Goal: Obtain resource: Download file/media

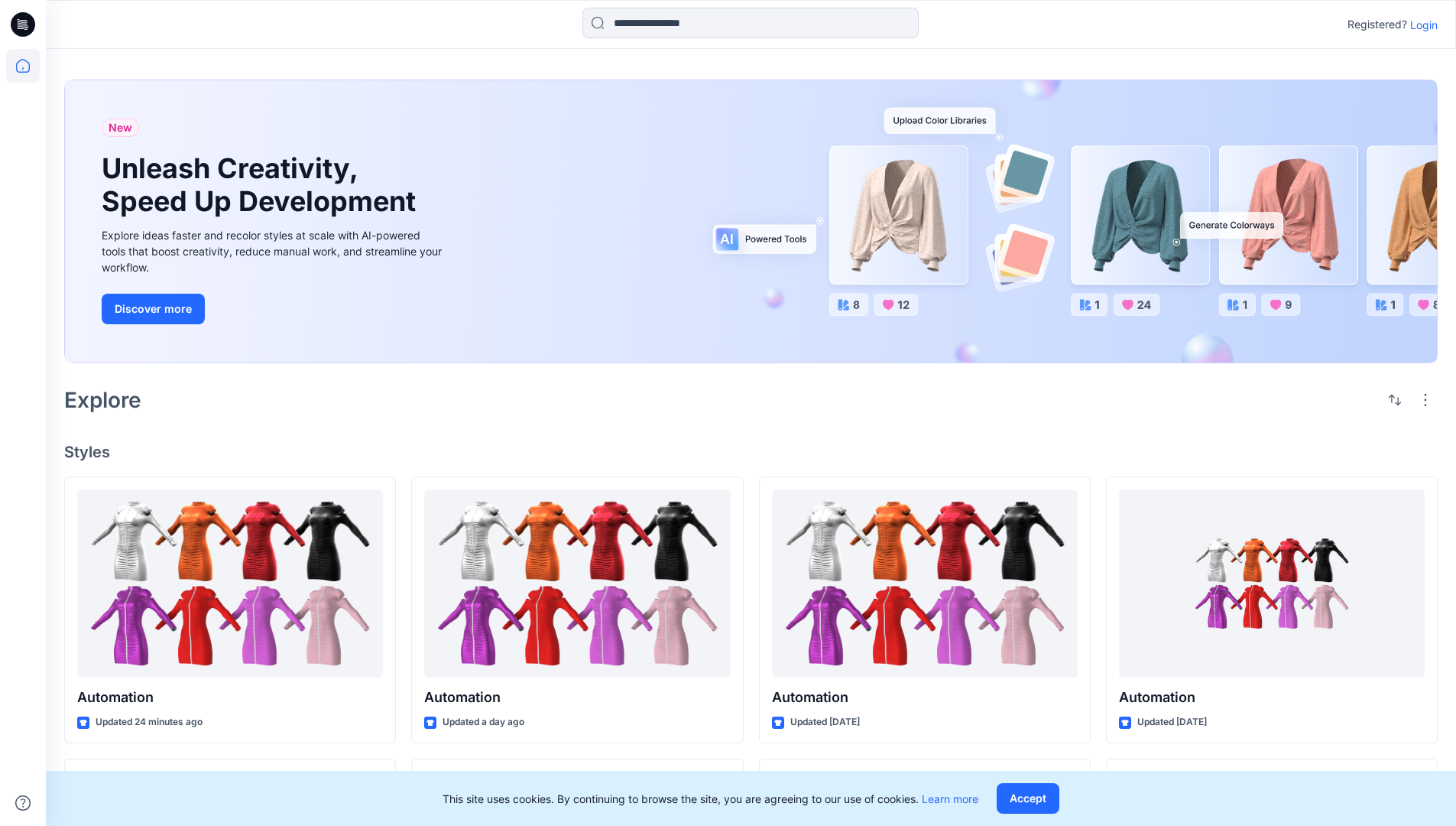
click at [1420, 24] on p "Login" at bounding box center [1424, 24] width 27 height 16
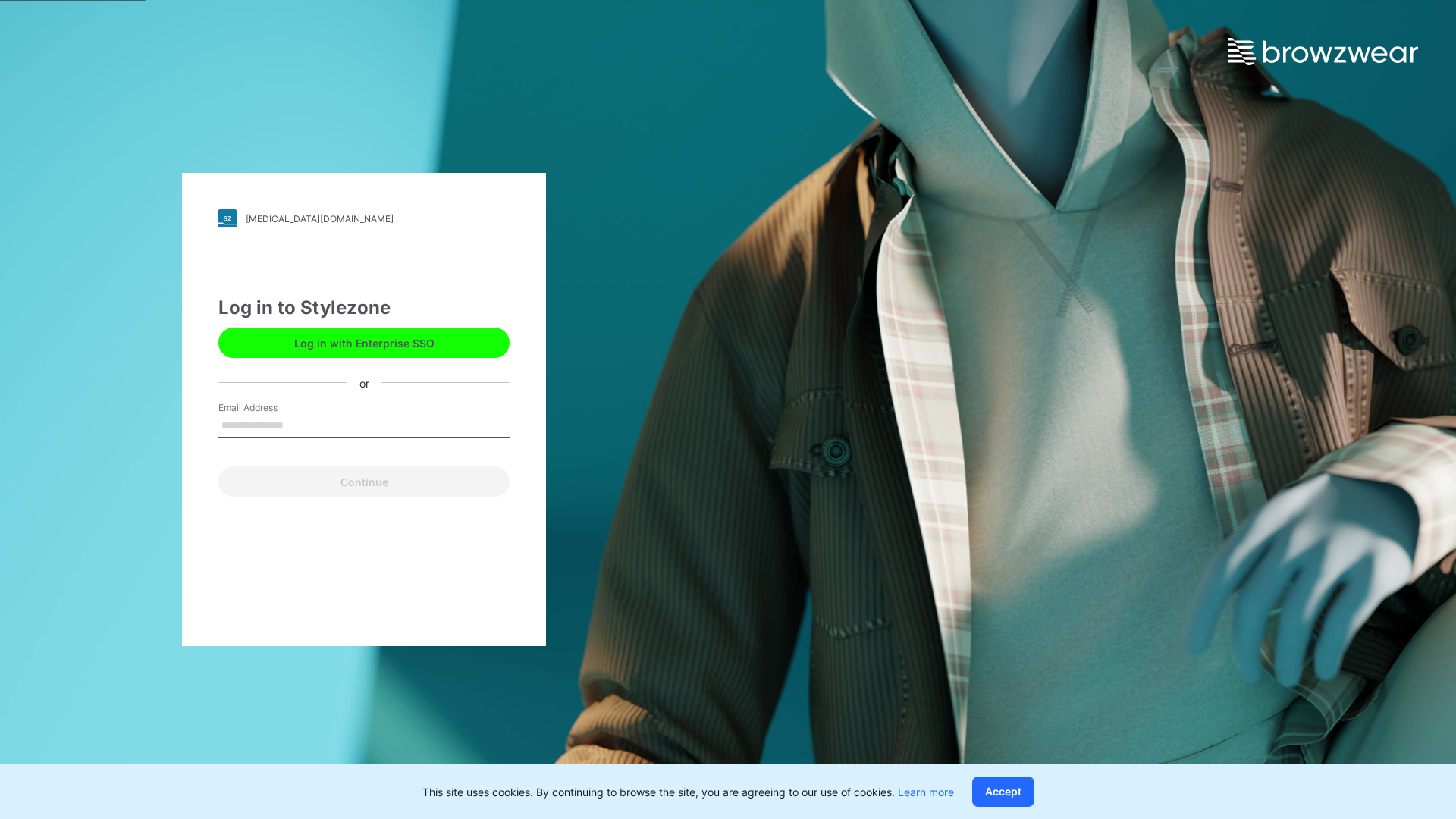
click at [299, 425] on input "Email Address" at bounding box center [364, 426] width 292 height 23
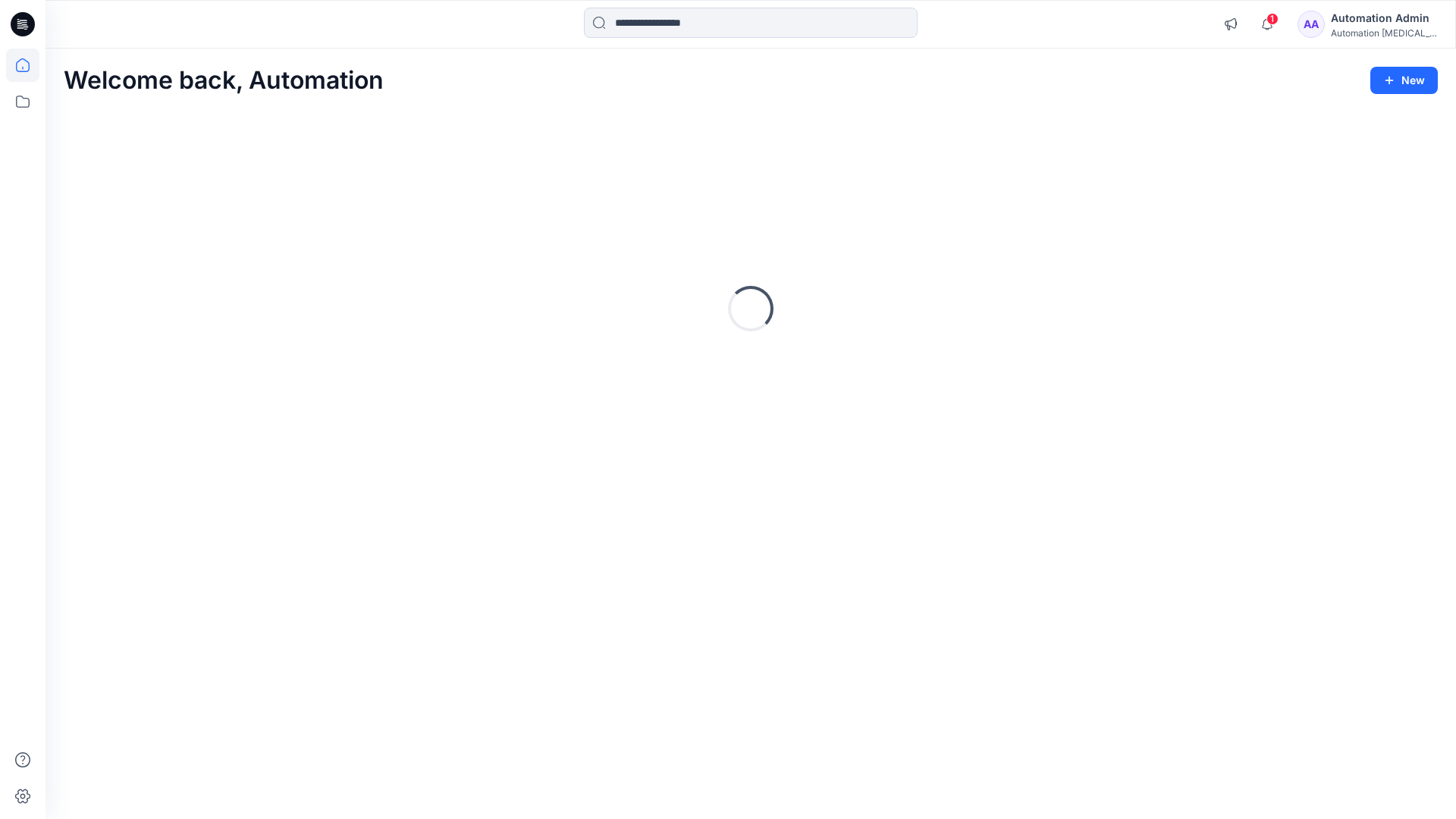
click at [29, 65] on icon at bounding box center [23, 65] width 14 height 14
click at [668, 22] on input at bounding box center [751, 23] width 334 height 30
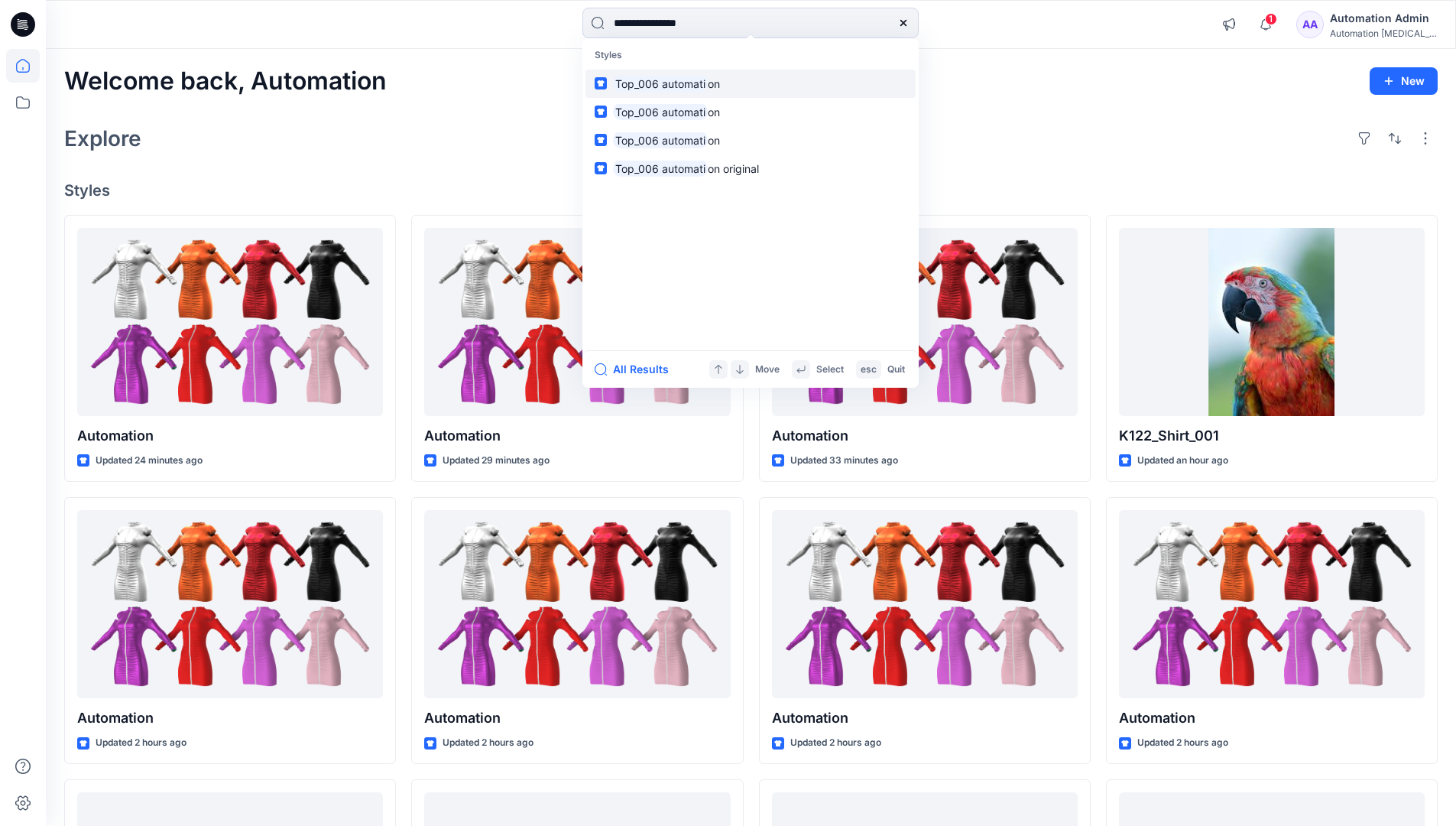
type input "**********"
click at [691, 82] on mark "Top_006 automati" at bounding box center [660, 84] width 94 height 18
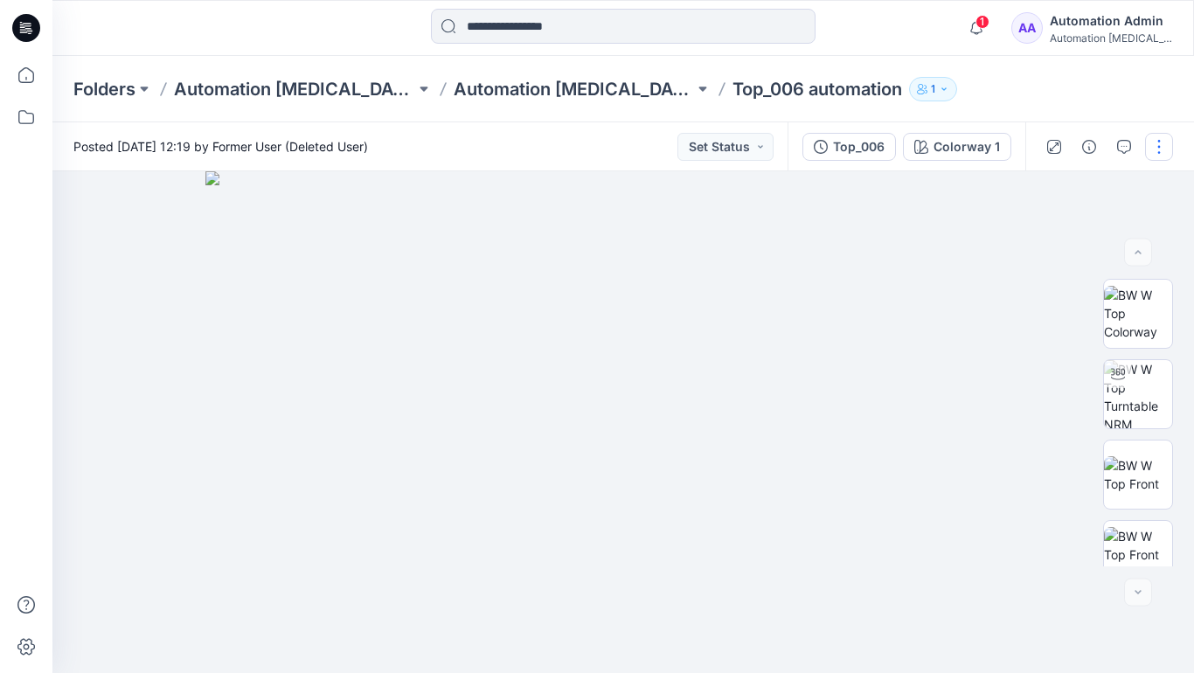
click at [1160, 150] on button "button" at bounding box center [1159, 147] width 28 height 28
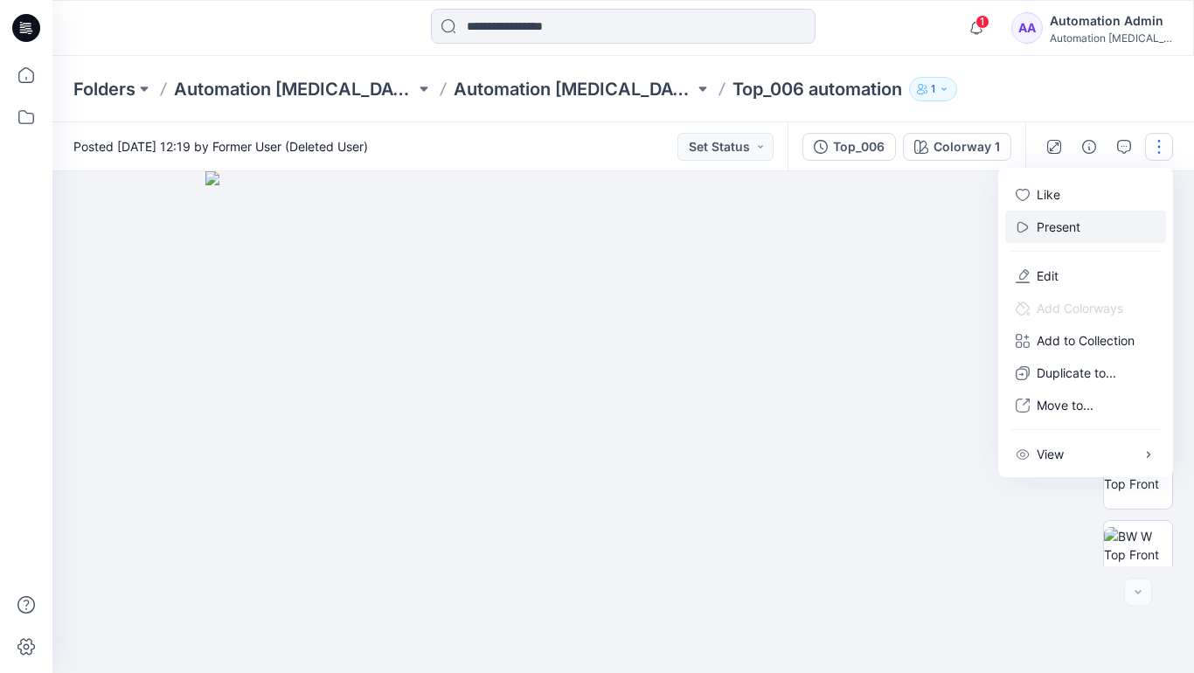
click at [1061, 226] on p "Present" at bounding box center [1059, 227] width 44 height 18
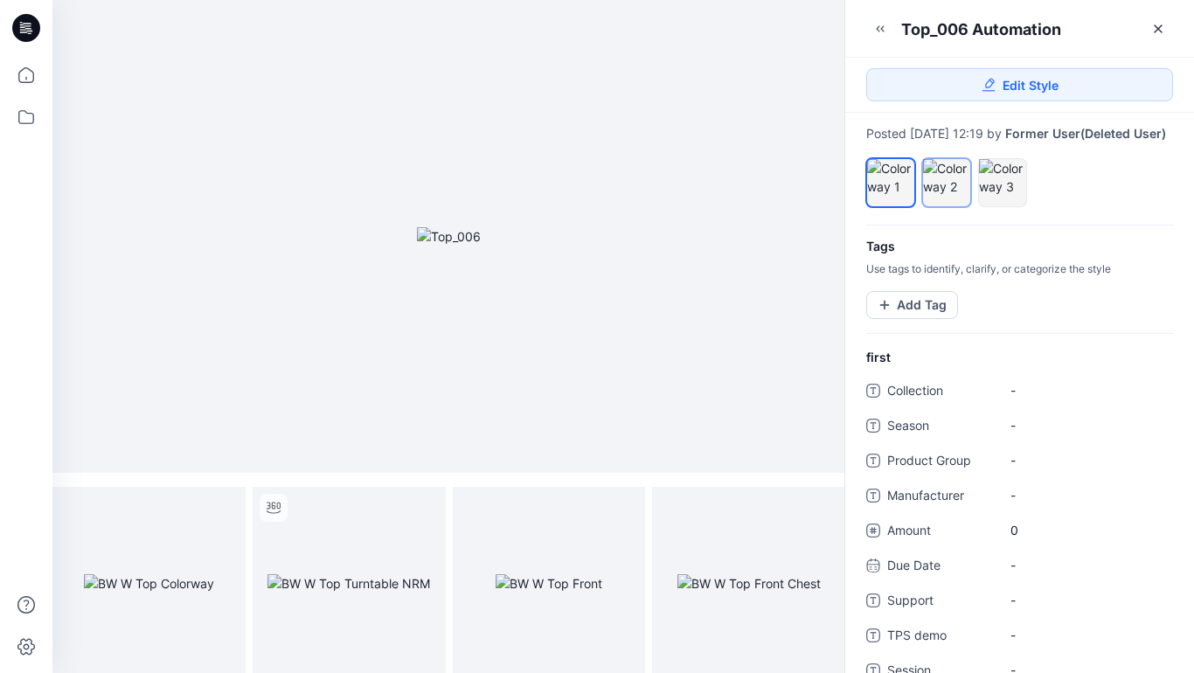
click at [945, 196] on div at bounding box center [946, 177] width 47 height 37
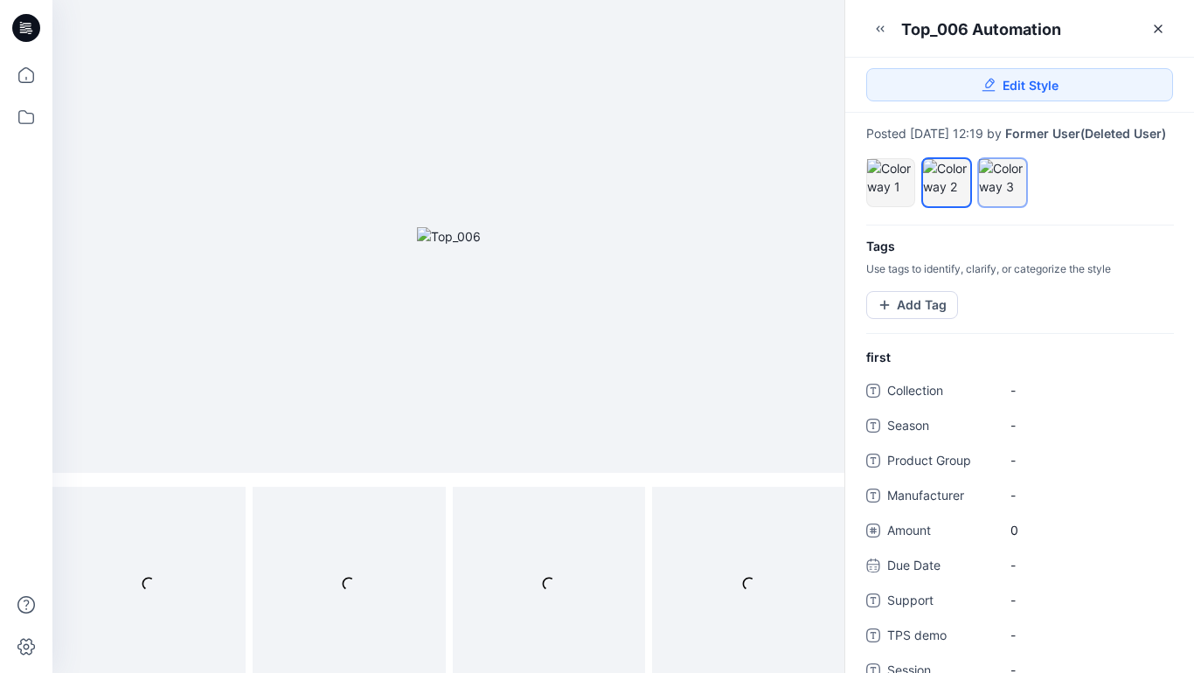
click at [997, 196] on div at bounding box center [1002, 177] width 47 height 37
click at [944, 191] on div at bounding box center [946, 177] width 47 height 37
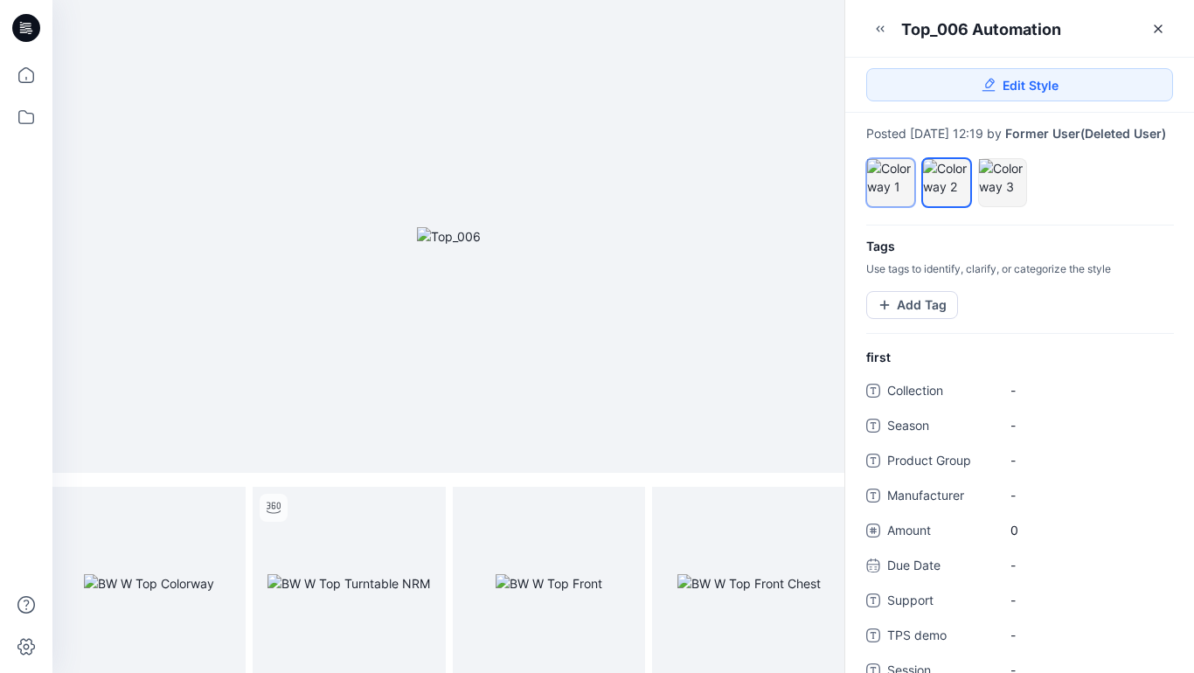
click at [891, 188] on div at bounding box center [890, 177] width 47 height 37
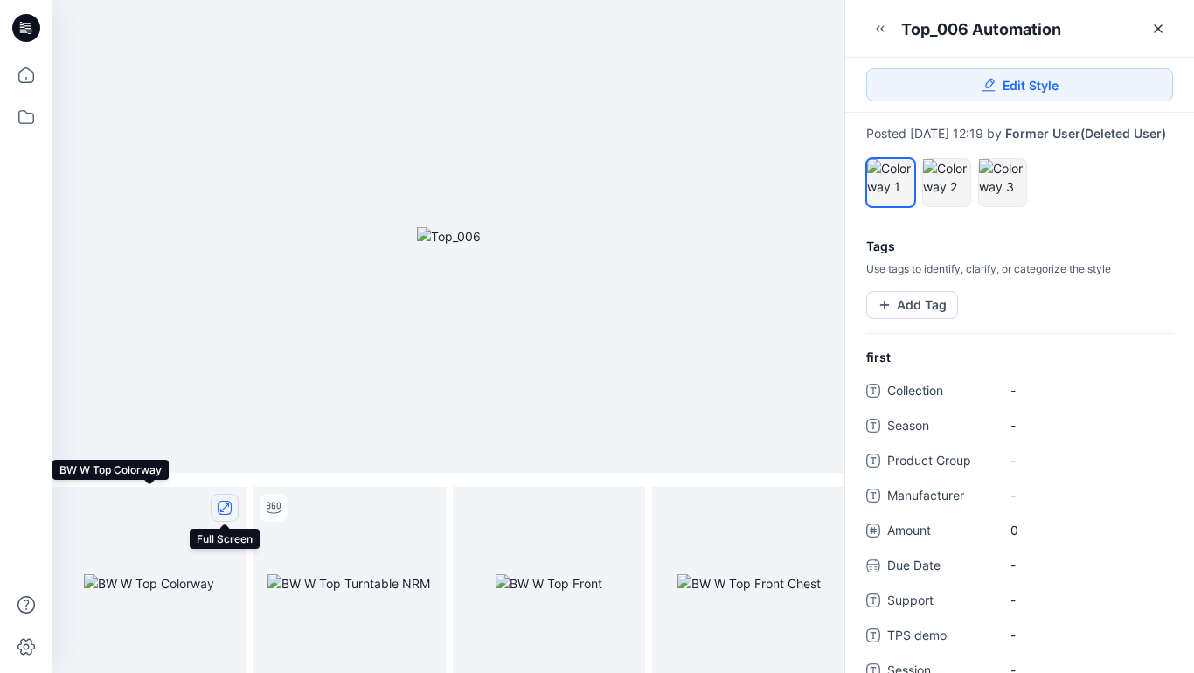
click at [224, 508] on icon "full screen" at bounding box center [224, 508] width 9 height 9
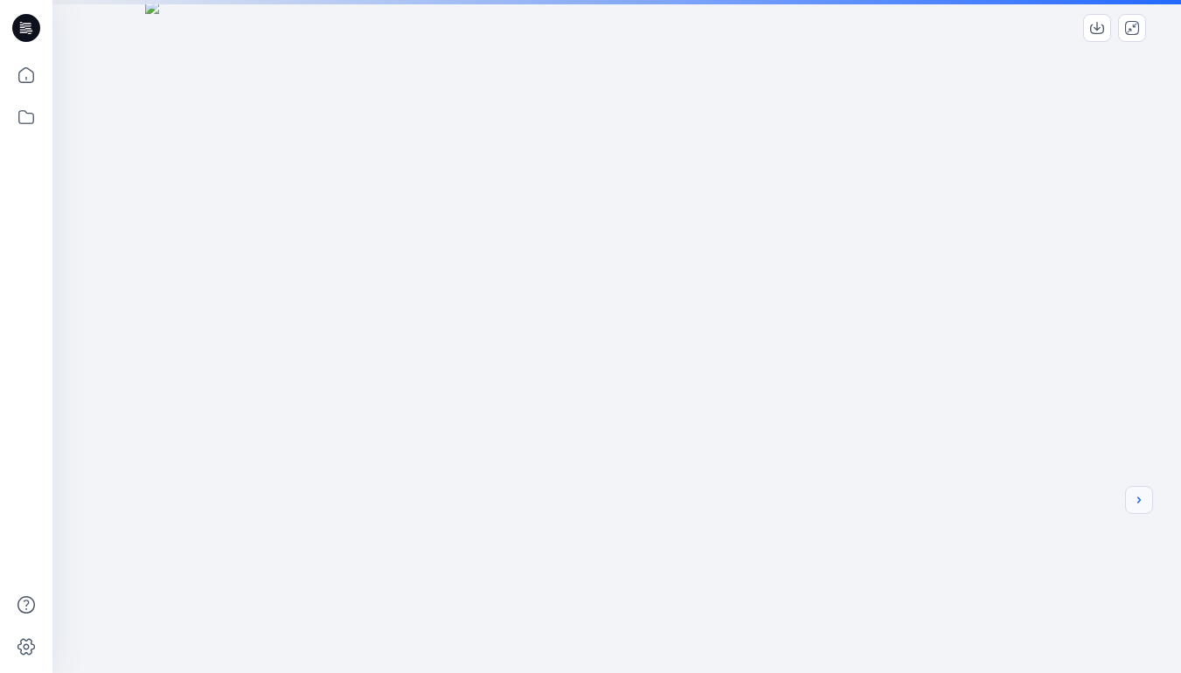
click at [1138, 503] on icon "next" at bounding box center [1138, 500] width 3 height 6
click at [966, 448] on div at bounding box center [616, 472] width 1129 height 944
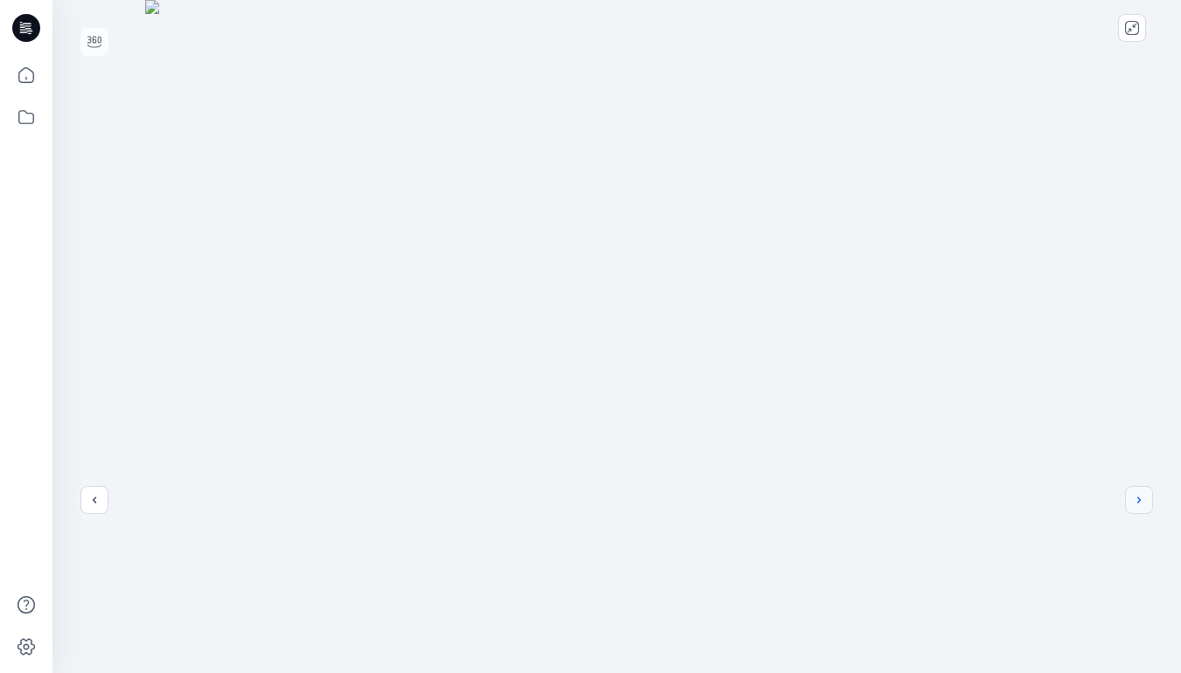
click at [1140, 504] on icon "next" at bounding box center [1139, 500] width 14 height 14
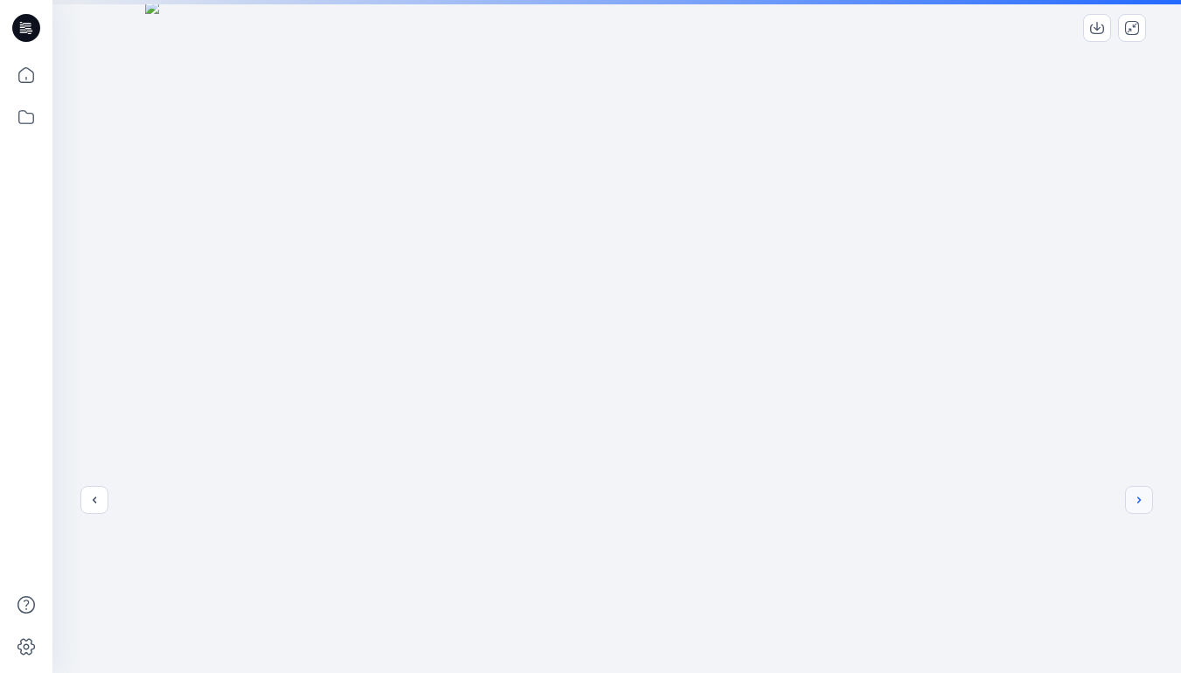
click at [1136, 501] on icon "next" at bounding box center [1139, 500] width 14 height 14
click at [91, 500] on icon "previous" at bounding box center [94, 500] width 14 height 14
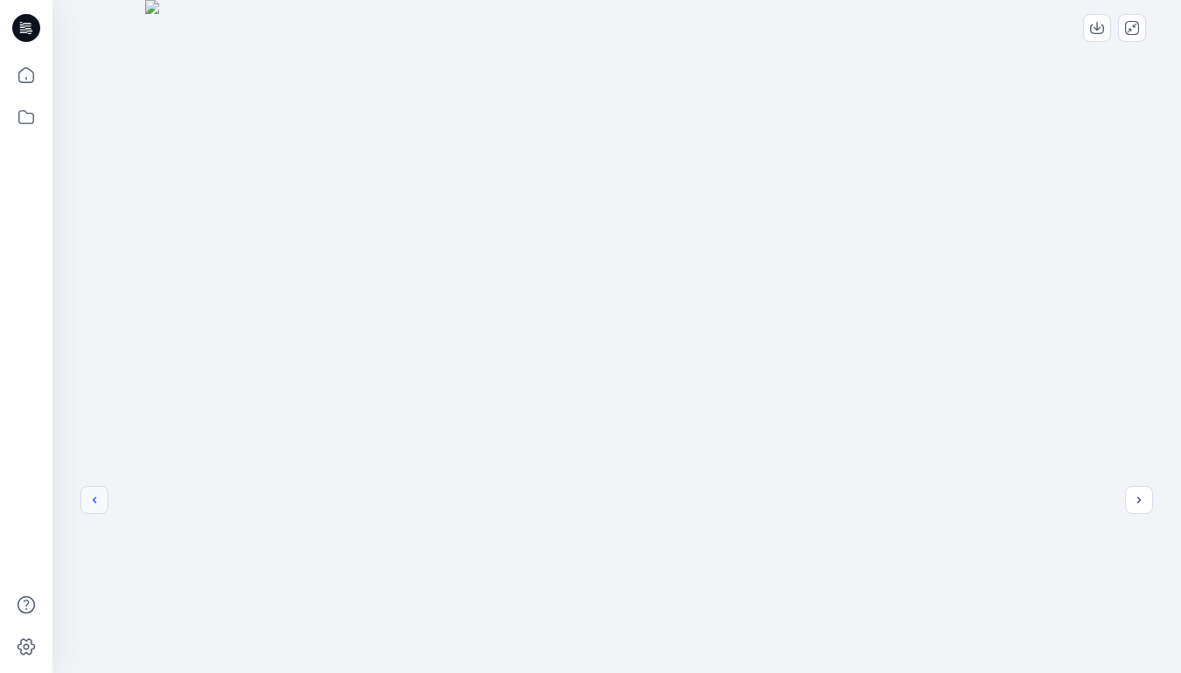
click at [94, 500] on icon "previous" at bounding box center [94, 500] width 14 height 14
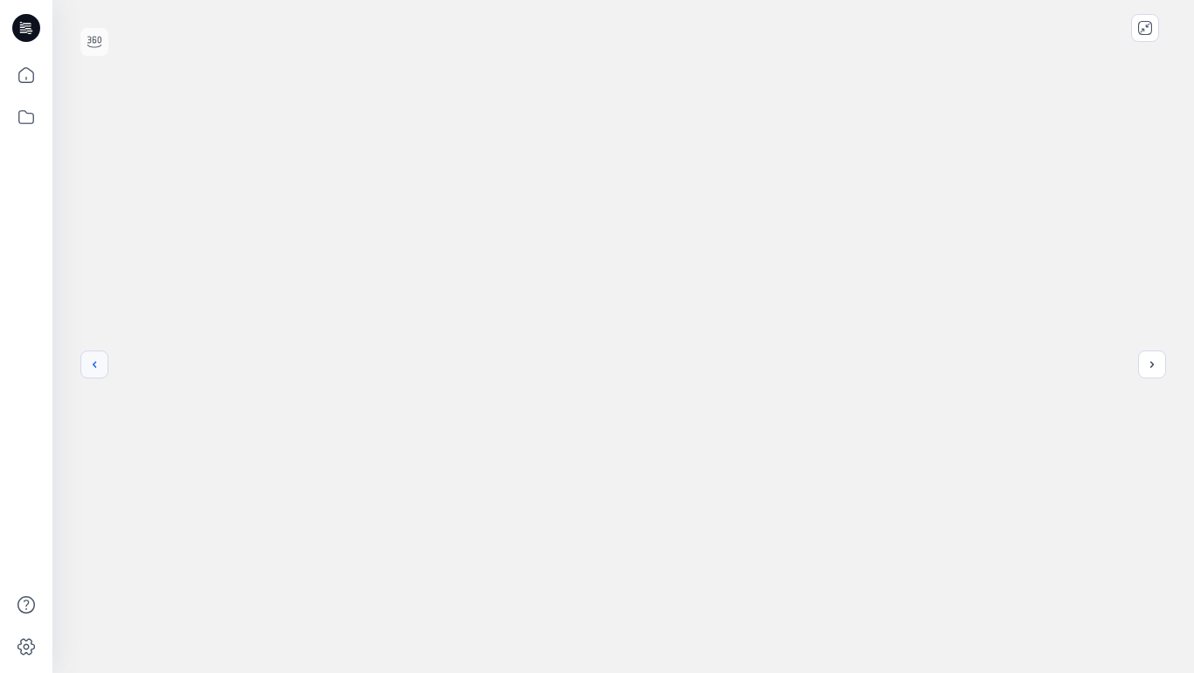
click at [94, 365] on icon "previous" at bounding box center [94, 365] width 14 height 14
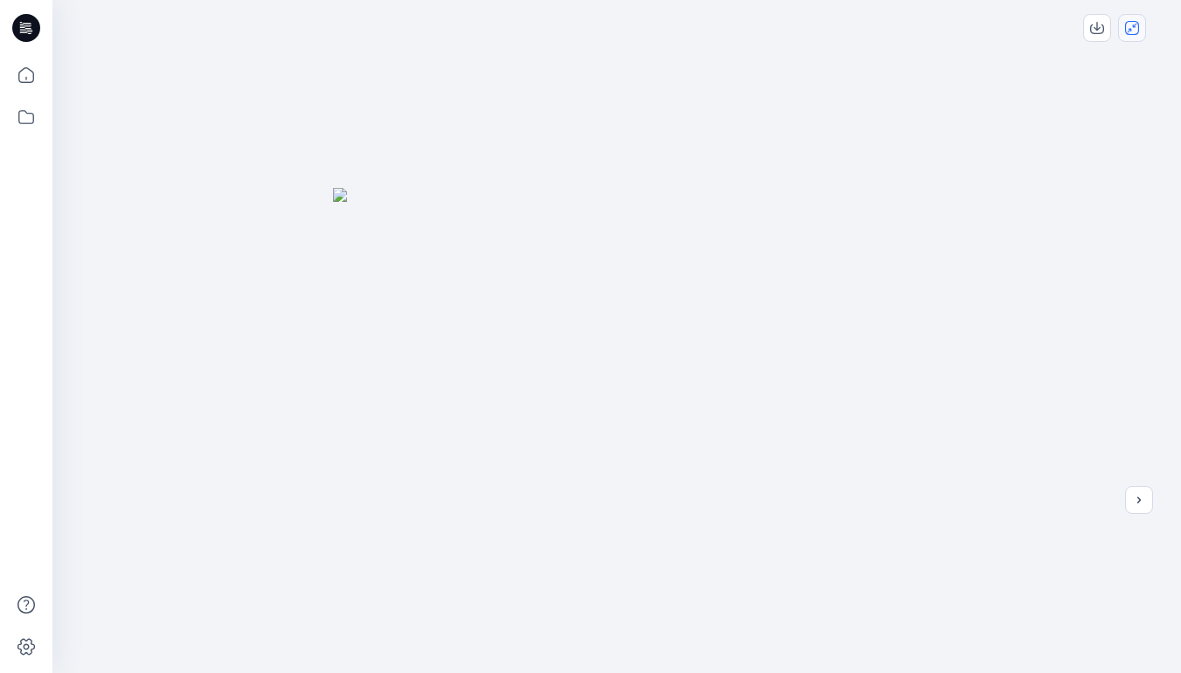
click at [1134, 33] on icon "close-full-preview" at bounding box center [1132, 28] width 14 height 14
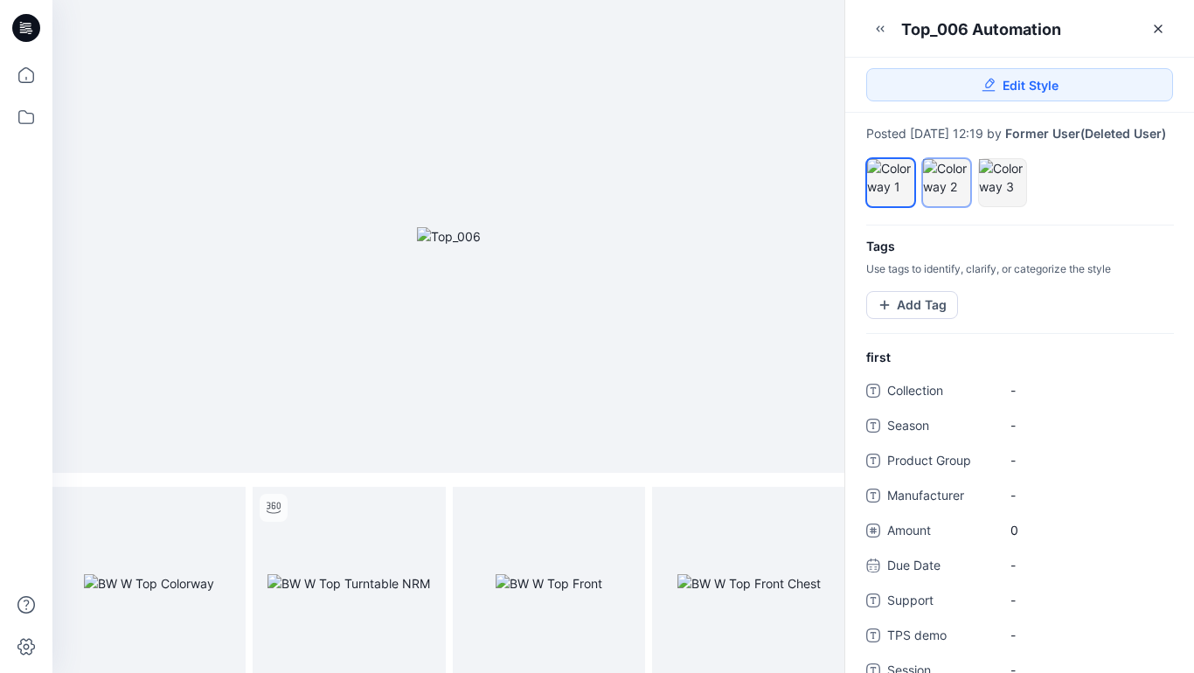
click at [951, 196] on div at bounding box center [946, 177] width 47 height 37
click at [223, 510] on icon "full screen" at bounding box center [224, 508] width 9 height 9
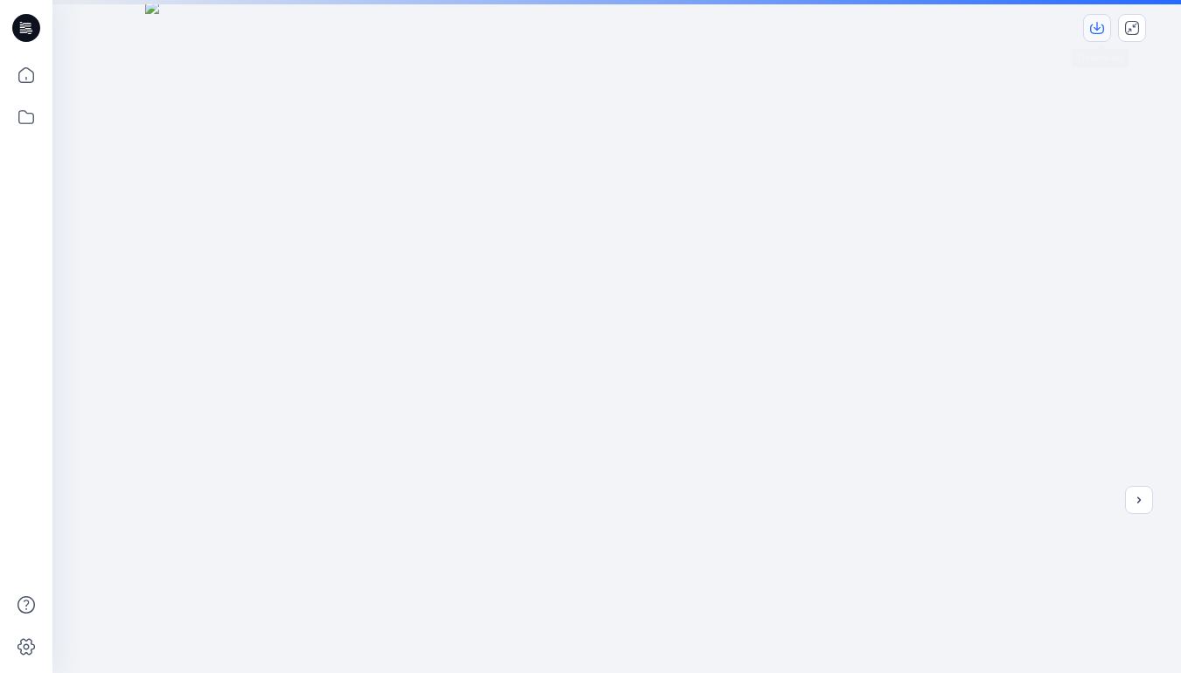
click at [1101, 28] on icon "download-image" at bounding box center [1097, 28] width 14 height 14
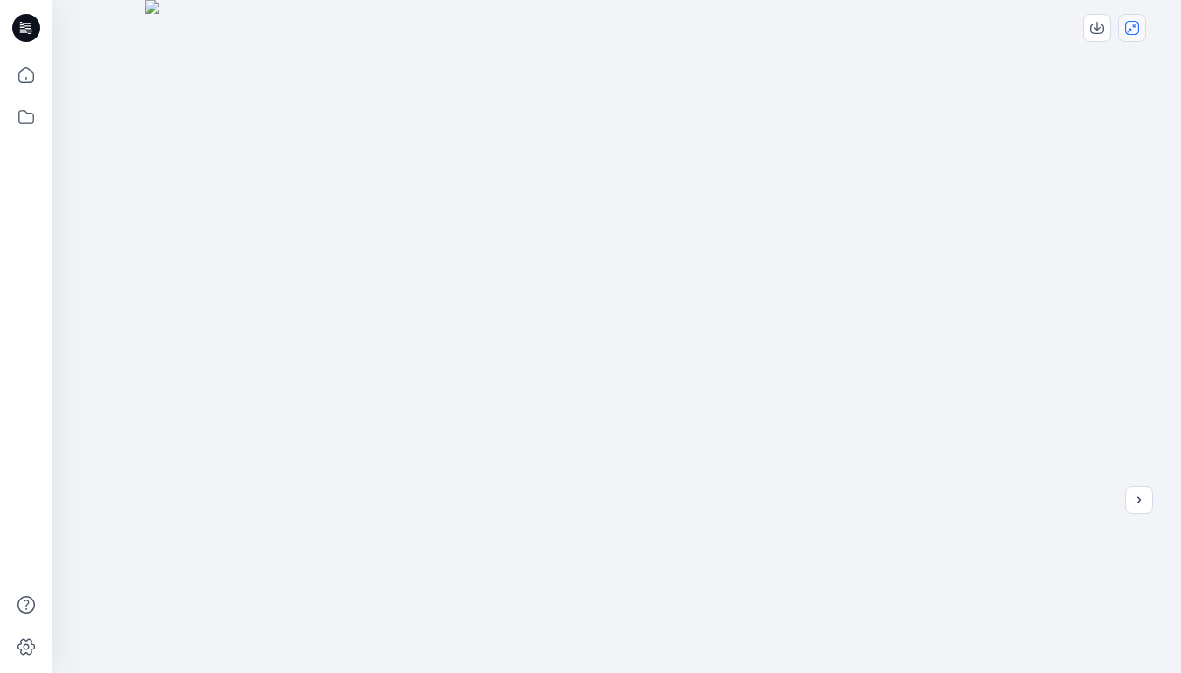
click at [1134, 27] on icon "close-full-preview" at bounding box center [1132, 28] width 14 height 14
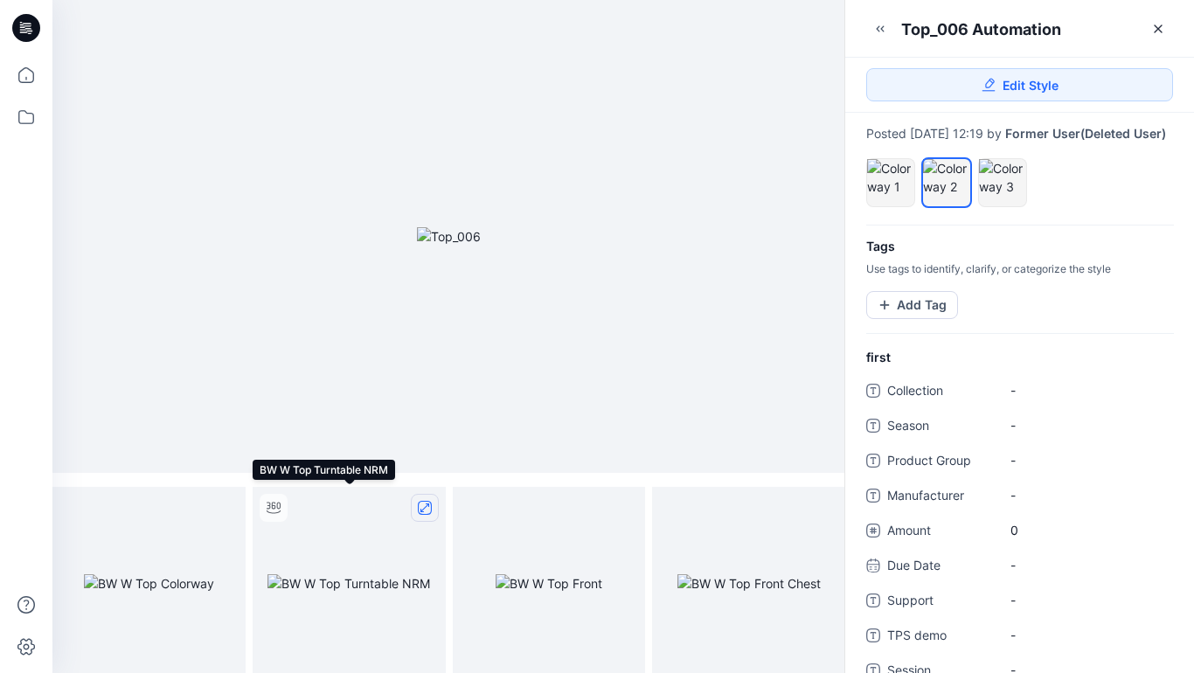
click at [426, 508] on icon "full screen" at bounding box center [425, 508] width 14 height 14
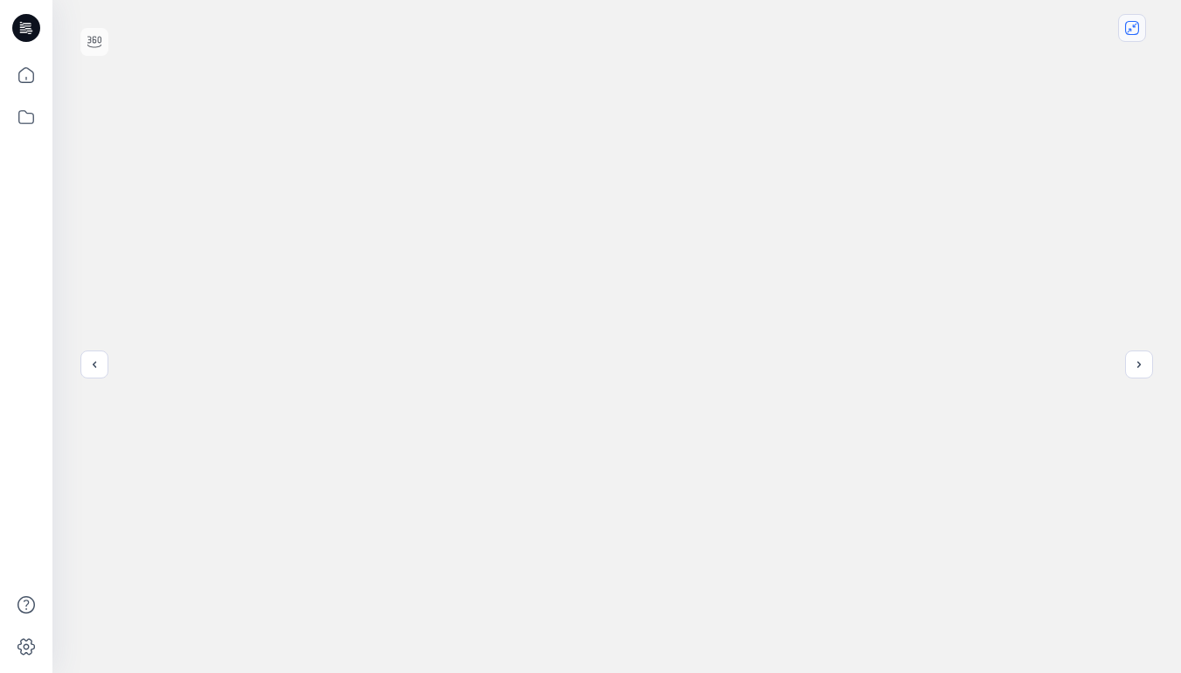
click at [1135, 31] on icon "close-full-preview" at bounding box center [1132, 28] width 14 height 14
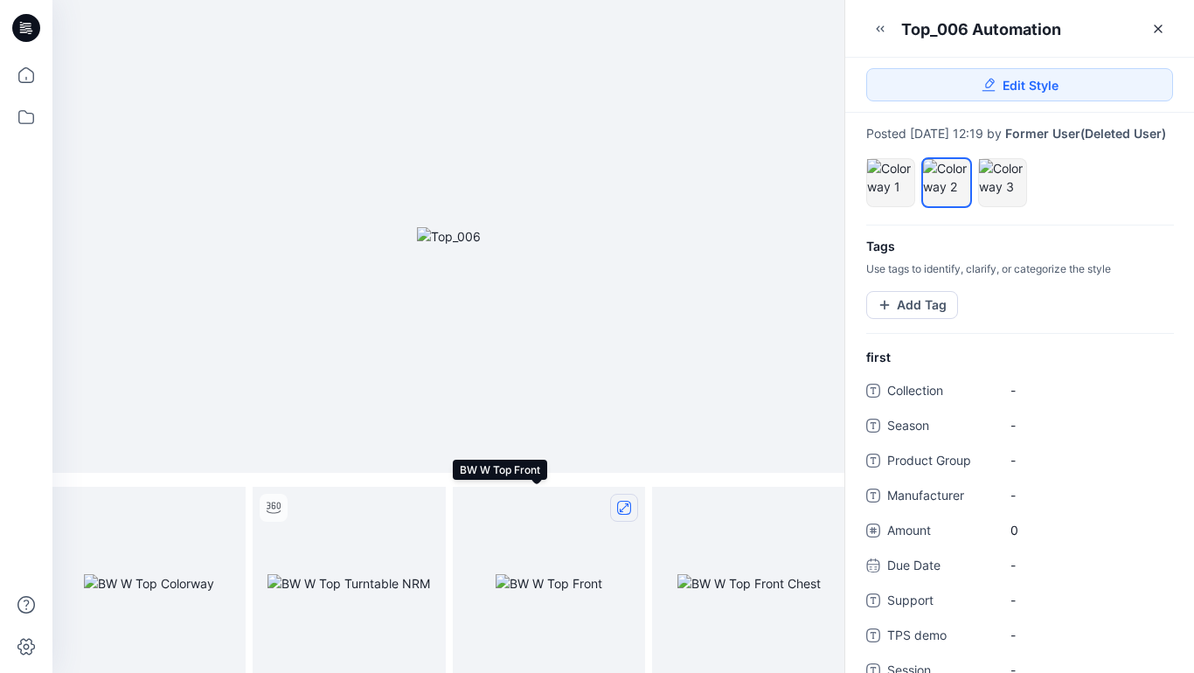
click at [624, 508] on icon "full screen" at bounding box center [624, 508] width 9 height 9
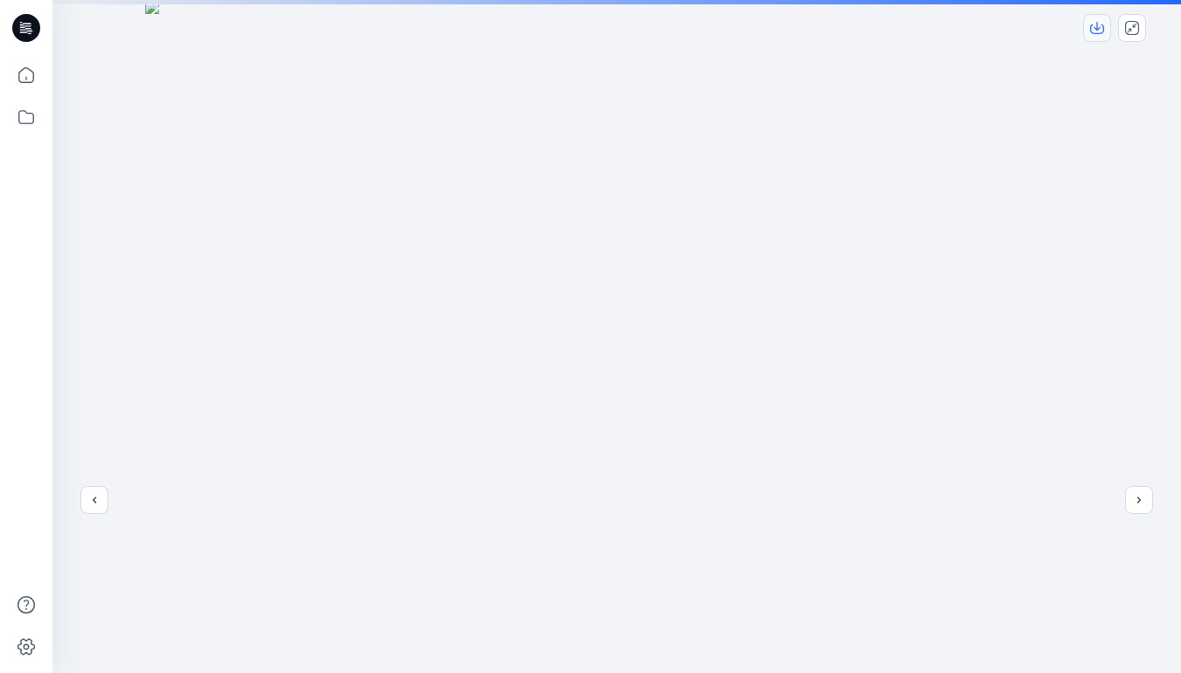
click at [1095, 28] on icon "download-image" at bounding box center [1097, 26] width 7 height 9
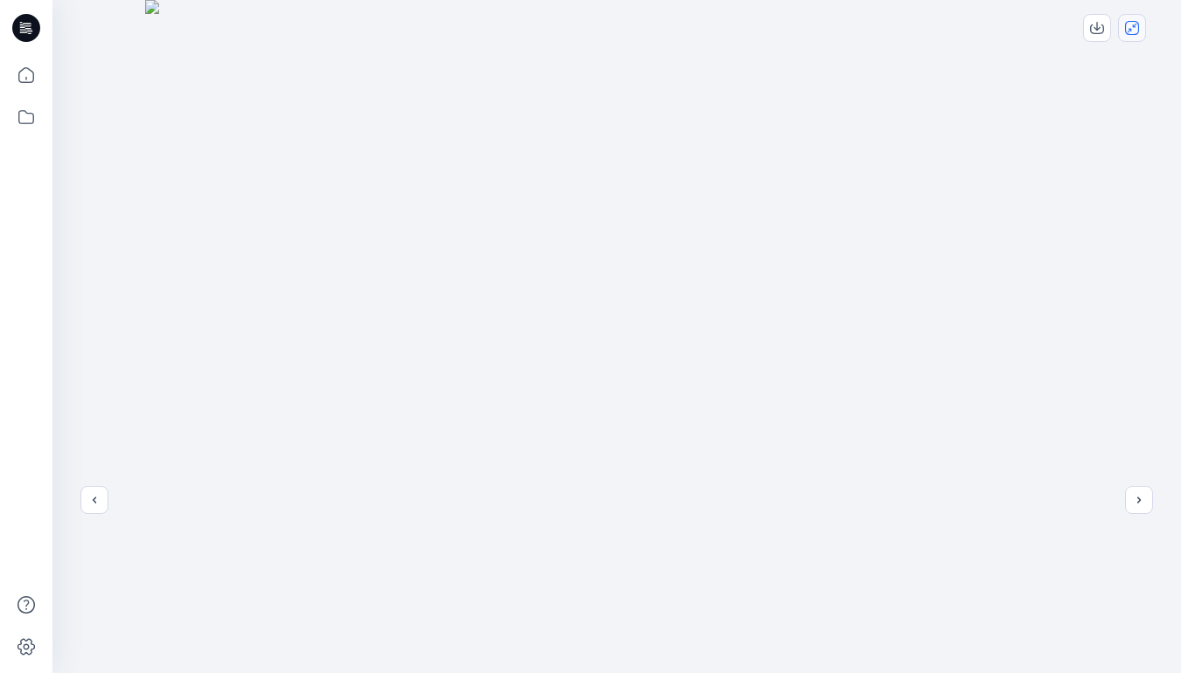
click at [1130, 27] on icon "close-full-preview" at bounding box center [1132, 28] width 14 height 14
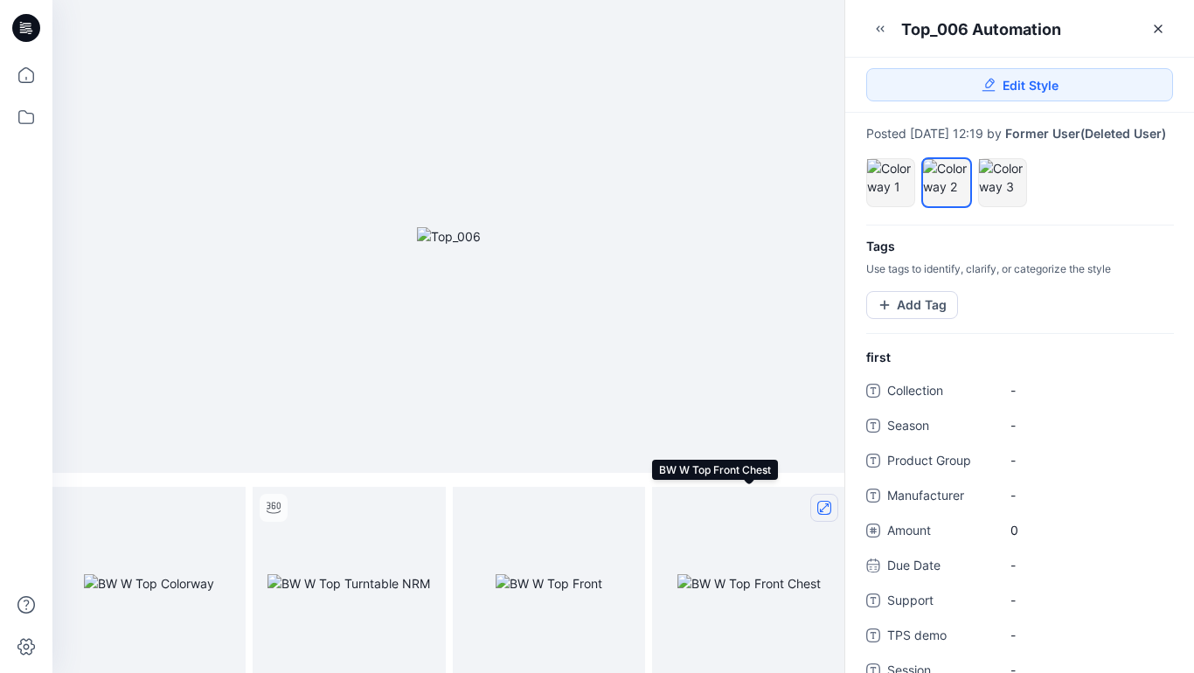
click at [820, 510] on icon "full screen" at bounding box center [824, 508] width 9 height 9
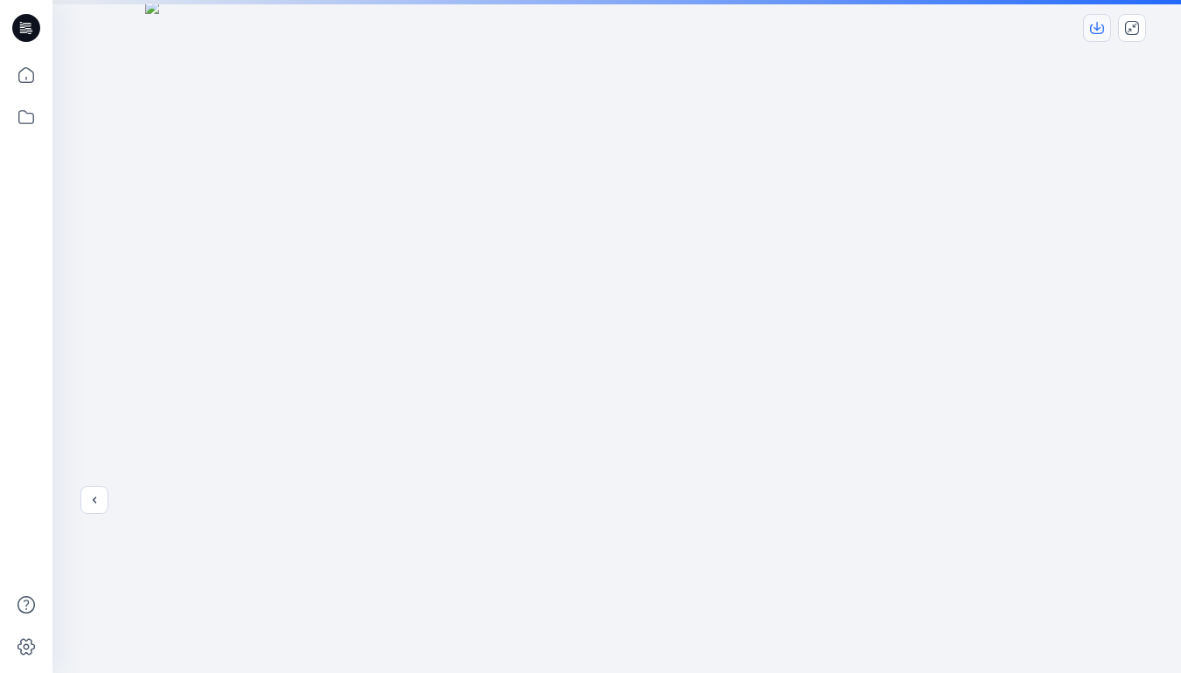
click at [1100, 29] on icon "download-image" at bounding box center [1097, 28] width 14 height 14
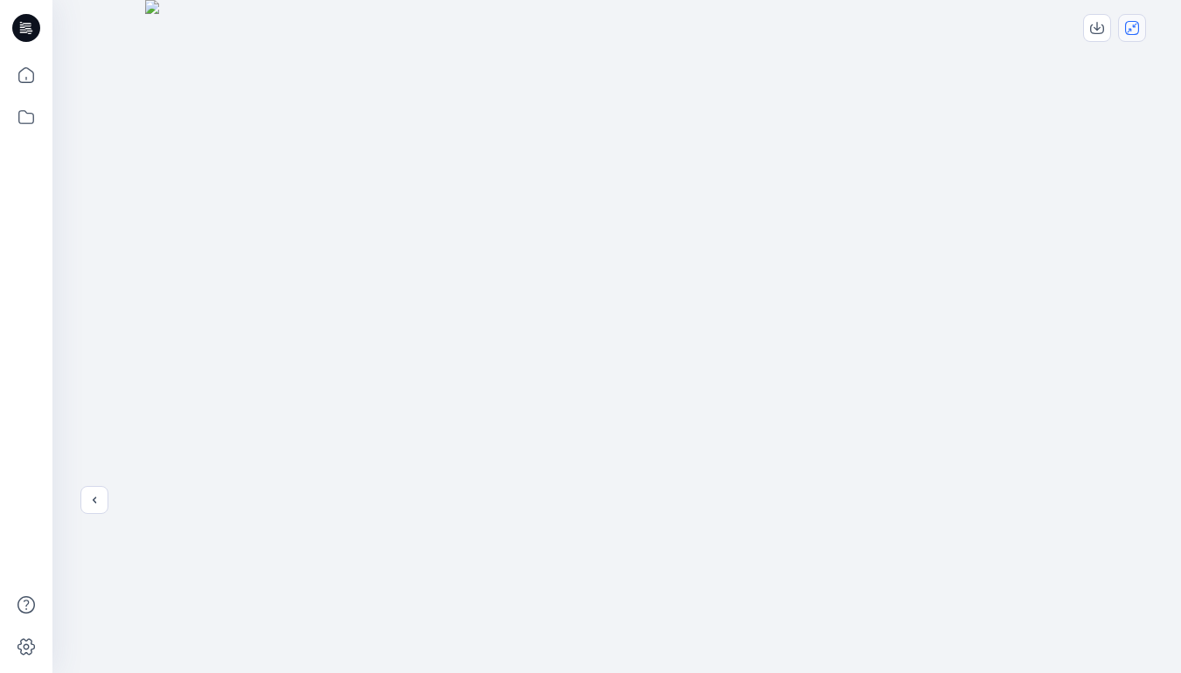
click at [1136, 28] on icon "close-full-preview" at bounding box center [1132, 28] width 14 height 14
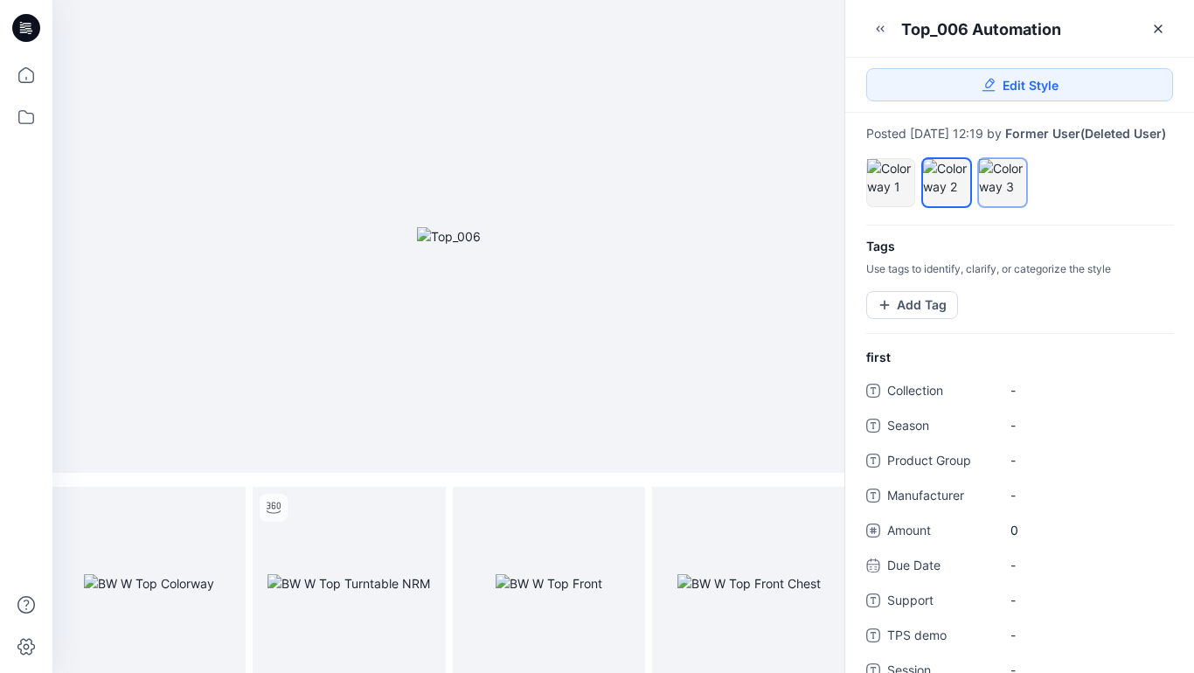
click at [1004, 191] on div at bounding box center [1002, 177] width 47 height 37
click at [224, 507] on icon "full screen" at bounding box center [224, 508] width 9 height 9
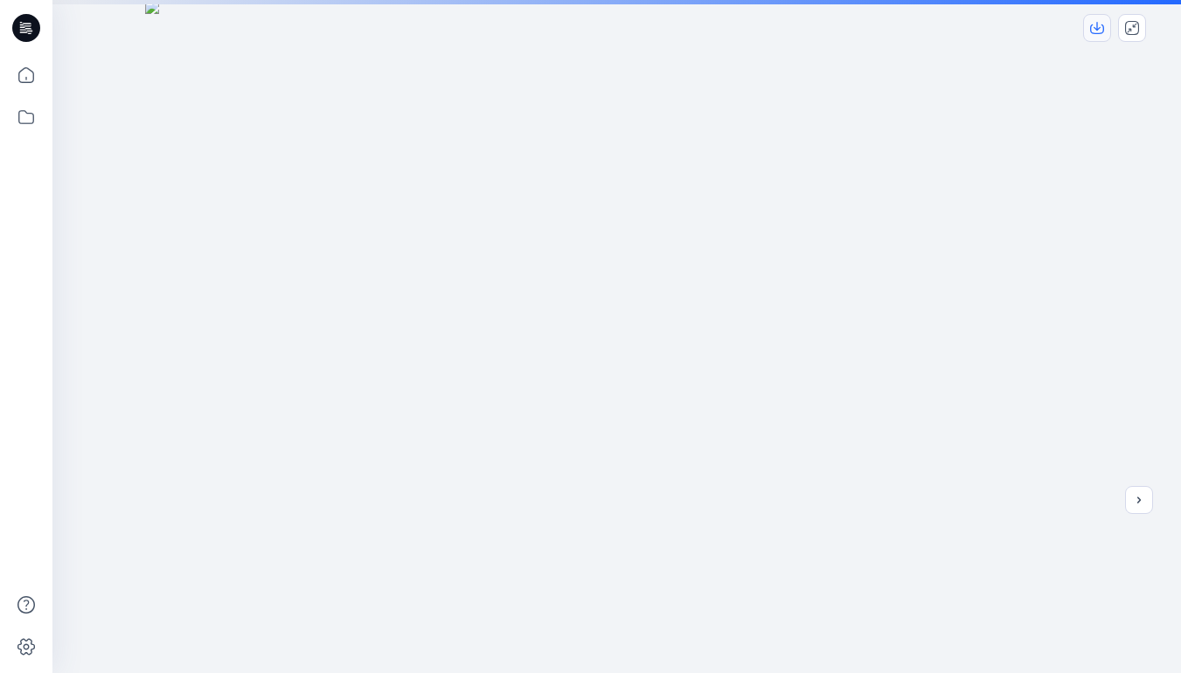
click at [1096, 30] on icon "download-image" at bounding box center [1097, 26] width 7 height 9
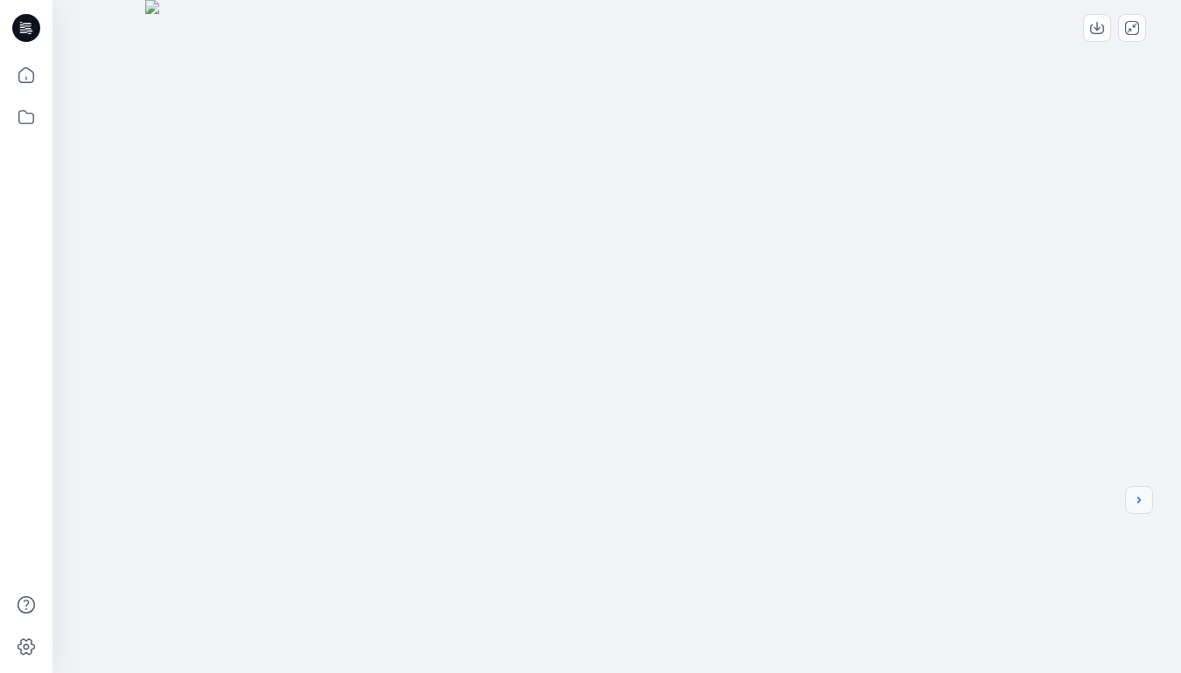
click at [1142, 498] on icon "next" at bounding box center [1139, 500] width 14 height 14
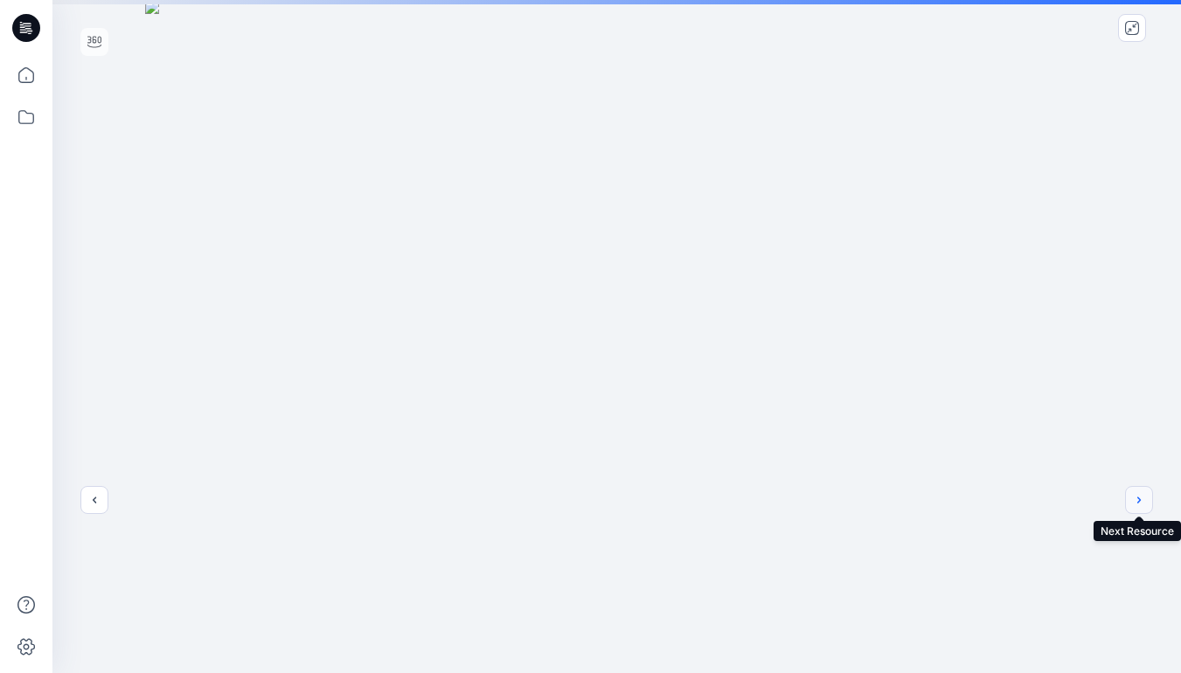
click at [1146, 504] on button "next" at bounding box center [1139, 500] width 28 height 28
click at [1097, 21] on icon "download-image" at bounding box center [1097, 28] width 14 height 14
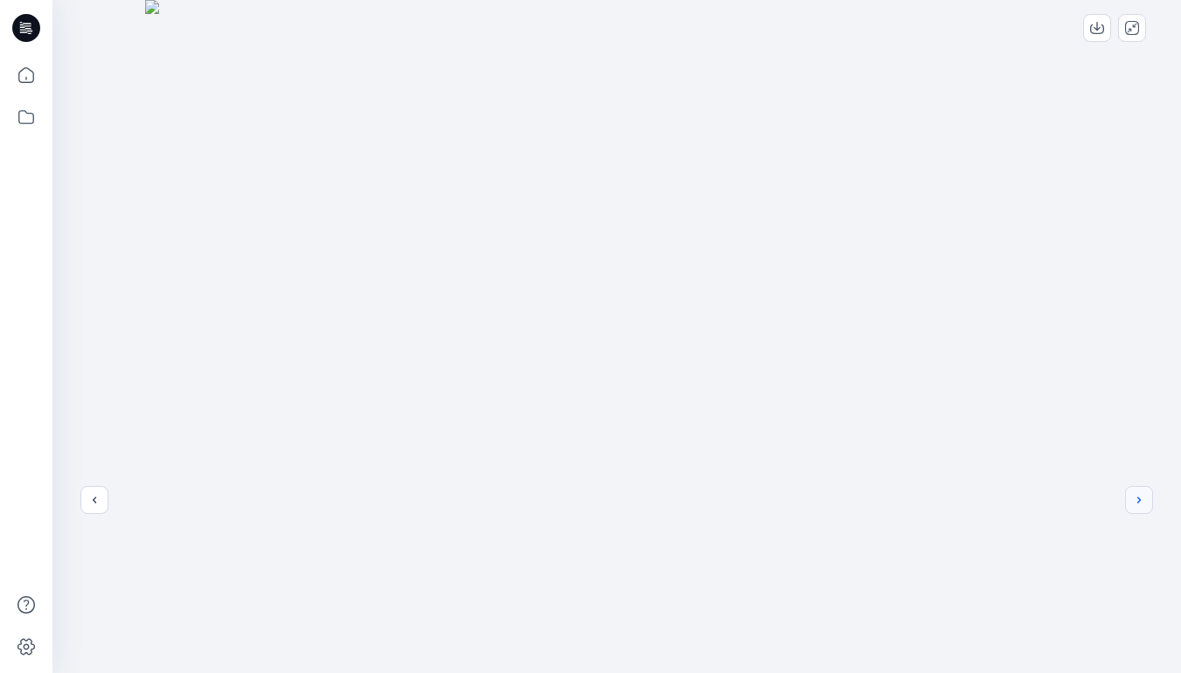
click at [1145, 500] on icon "next" at bounding box center [1139, 500] width 14 height 14
click at [92, 499] on icon "previous" at bounding box center [94, 500] width 14 height 14
click at [98, 506] on icon "previous" at bounding box center [94, 500] width 14 height 14
click at [94, 511] on button "previous" at bounding box center [94, 500] width 28 height 28
click at [1128, 27] on icon "close-full-preview" at bounding box center [1132, 28] width 14 height 14
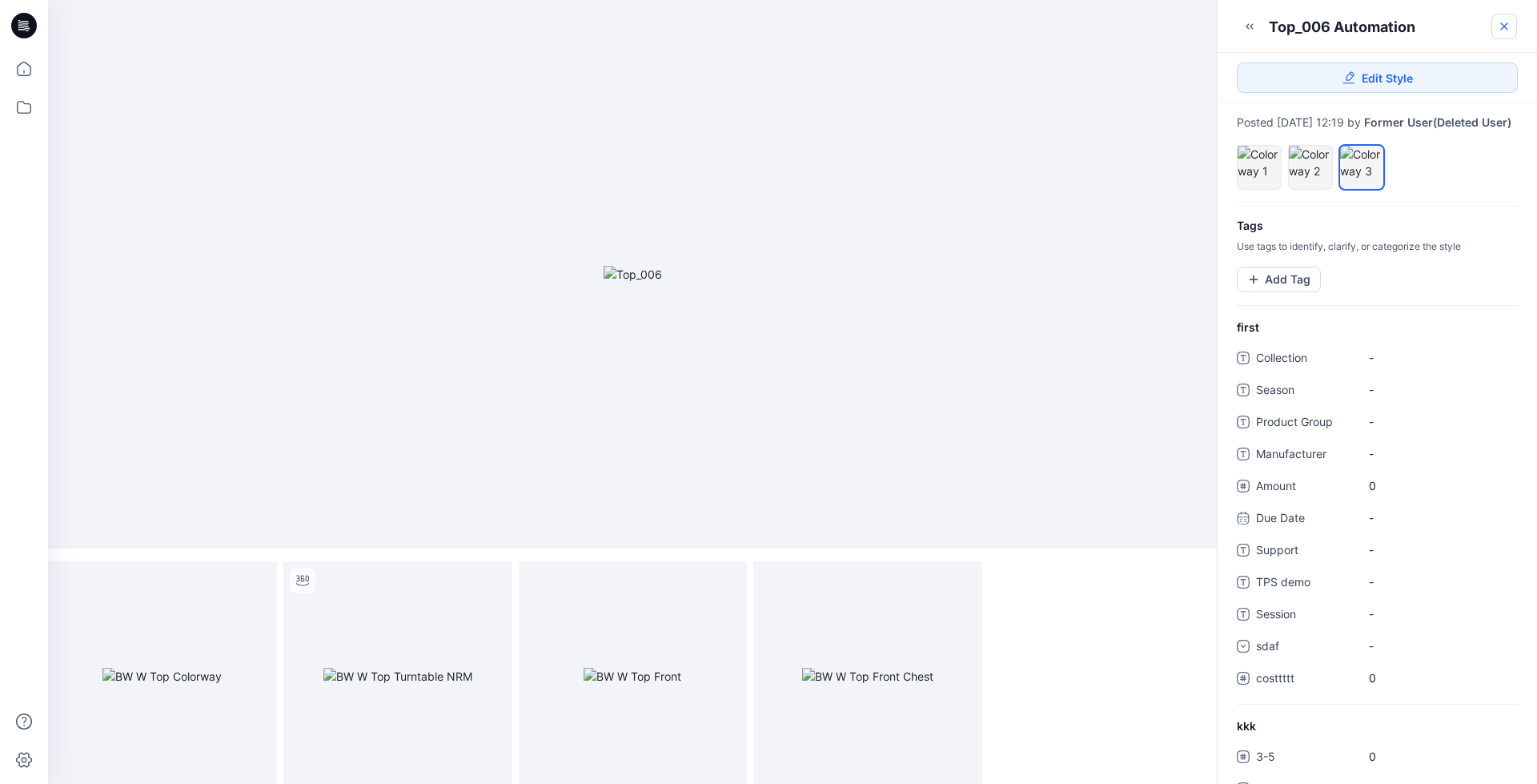
click at [1503, 28] on icon at bounding box center [1504, 26] width 6 height 6
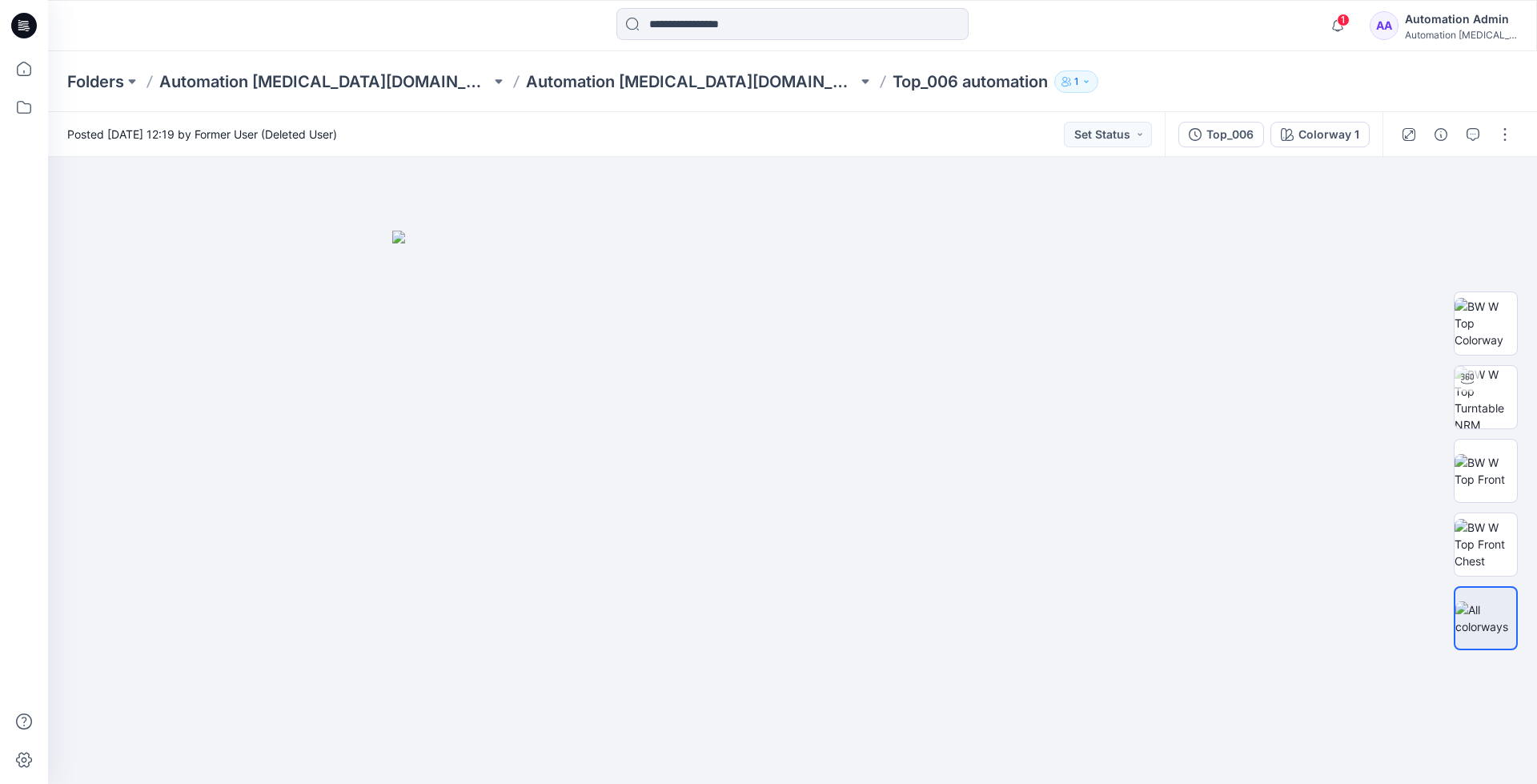
click at [1463, 22] on div "Automation Admin" at bounding box center [1461, 18] width 112 height 19
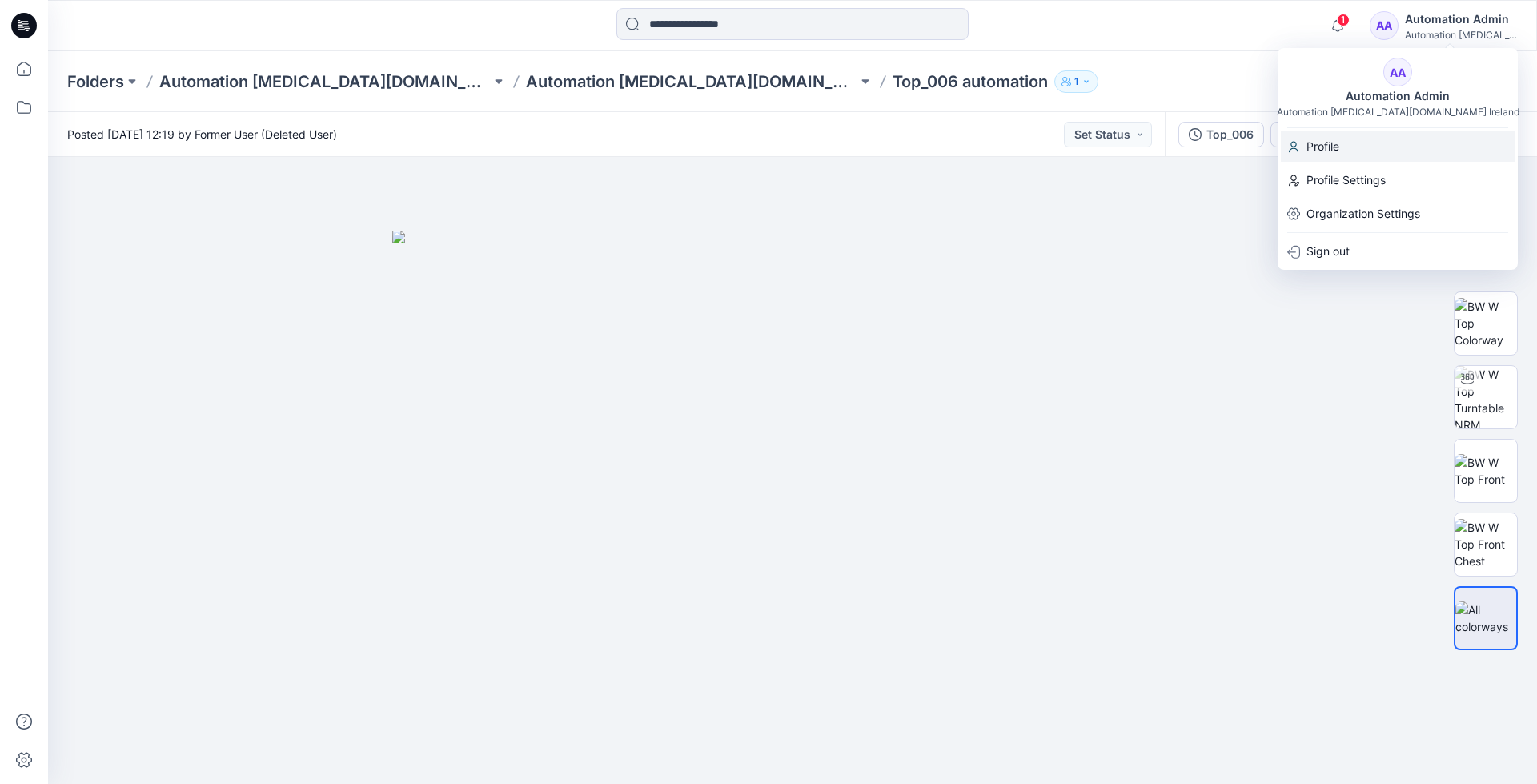
click at [1331, 146] on p "Profile" at bounding box center [1324, 146] width 33 height 30
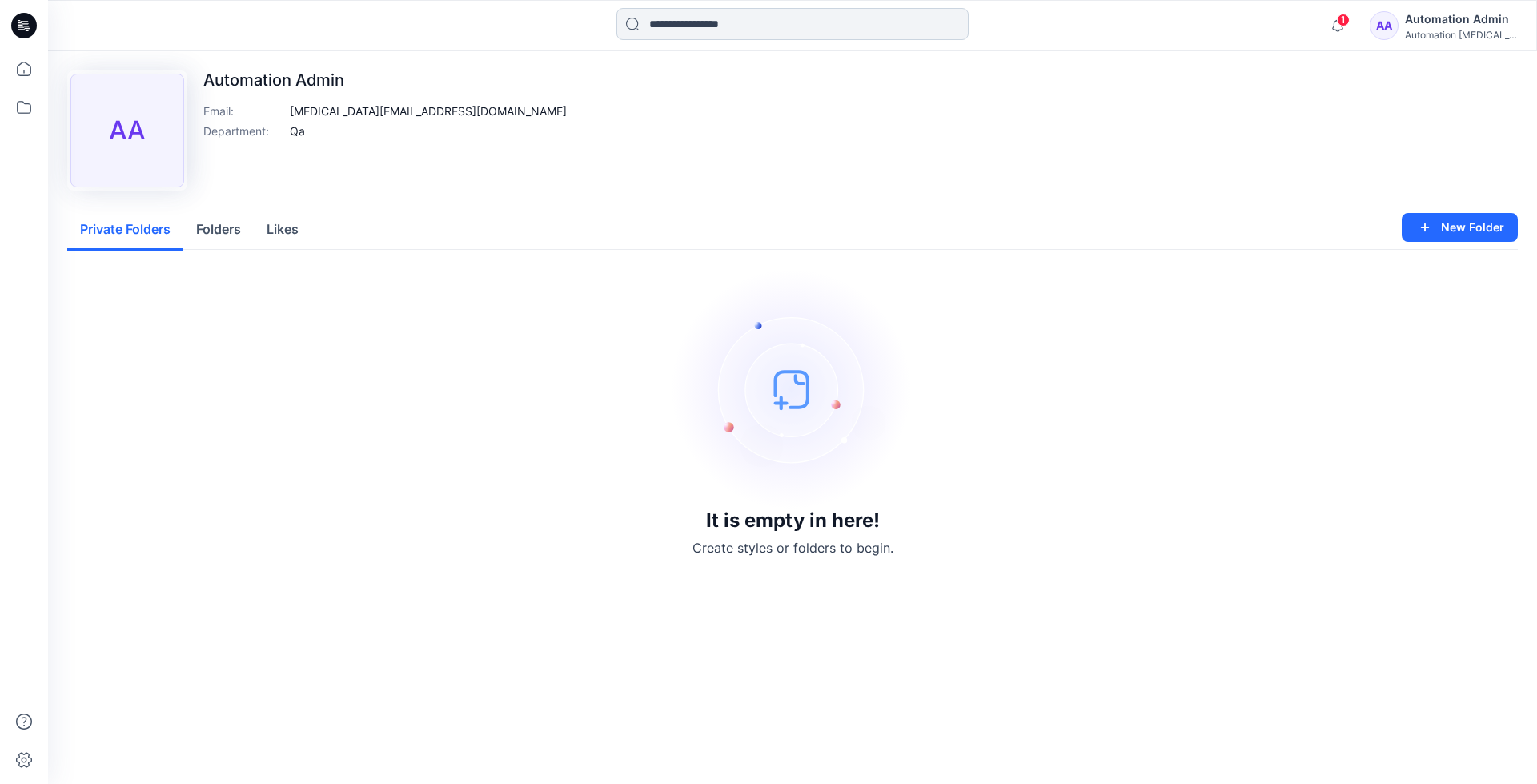
click at [683, 29] on input at bounding box center [792, 24] width 353 height 32
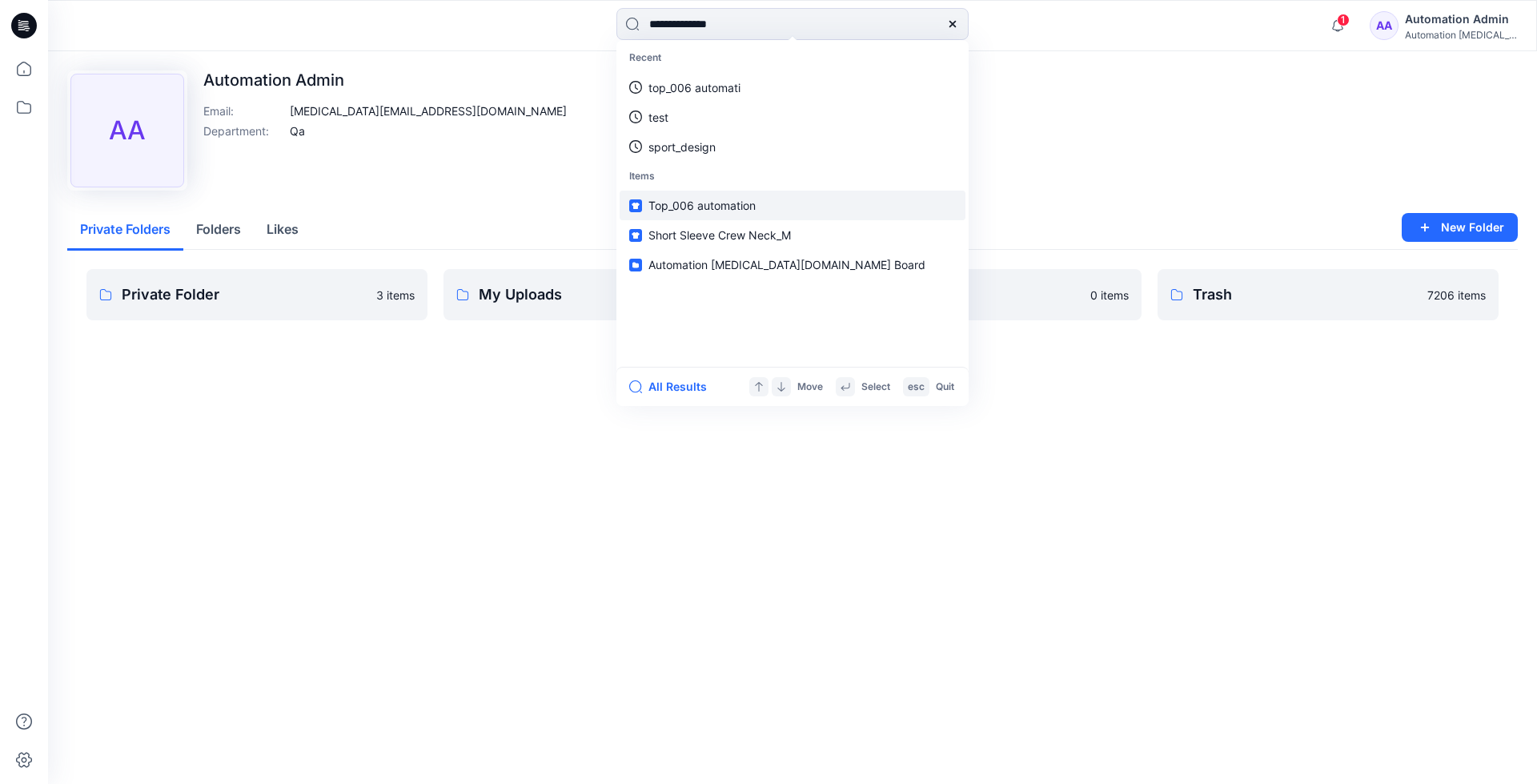
type input "**********"
click at [681, 195] on link "Top_006 automation" at bounding box center [793, 205] width 346 height 29
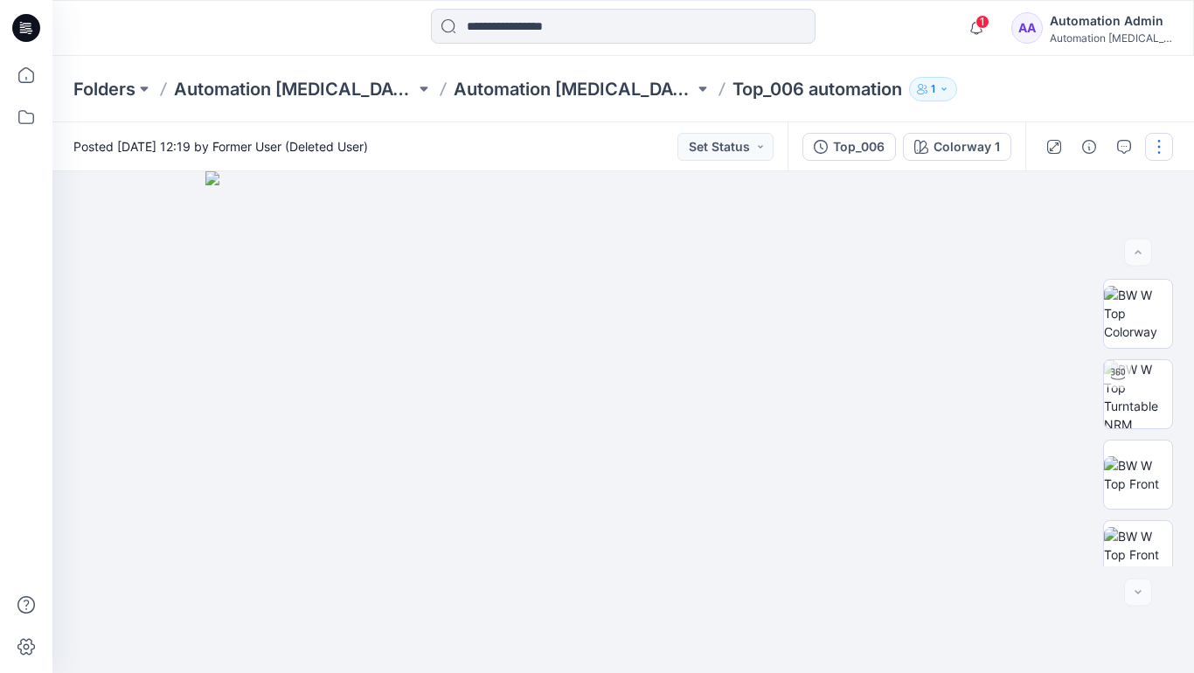
click at [1159, 147] on button "button" at bounding box center [1159, 147] width 28 height 28
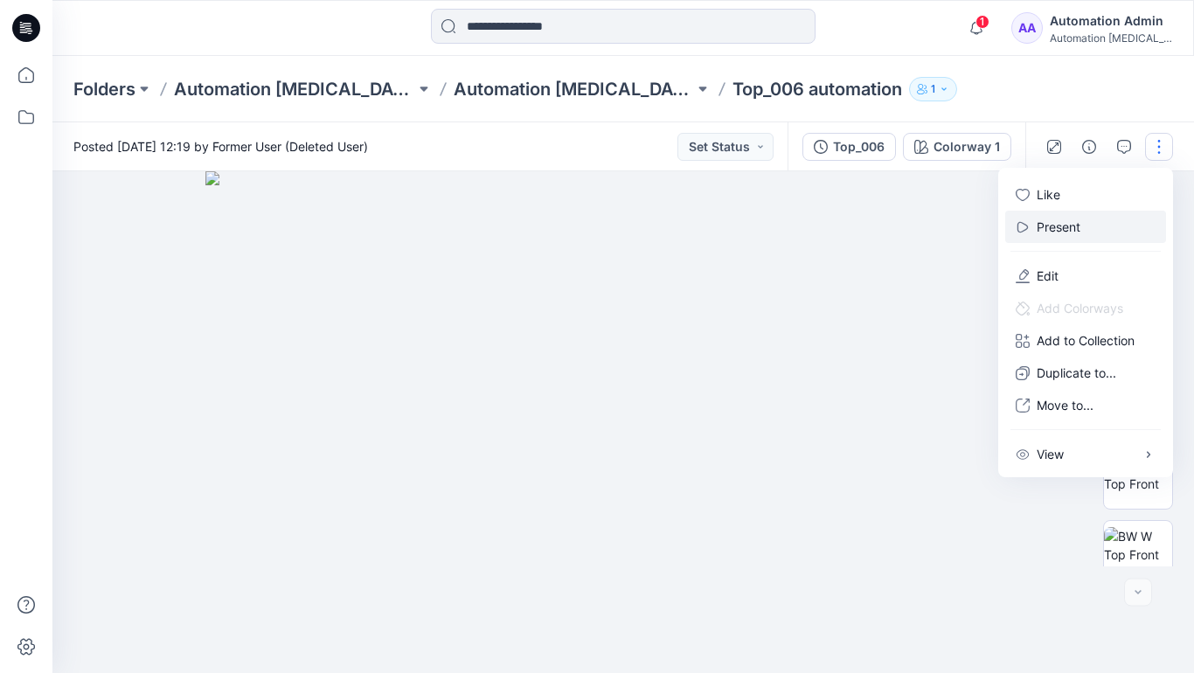
click at [1085, 226] on button "Present" at bounding box center [1085, 227] width 161 height 32
